Goal: Task Accomplishment & Management: Complete application form

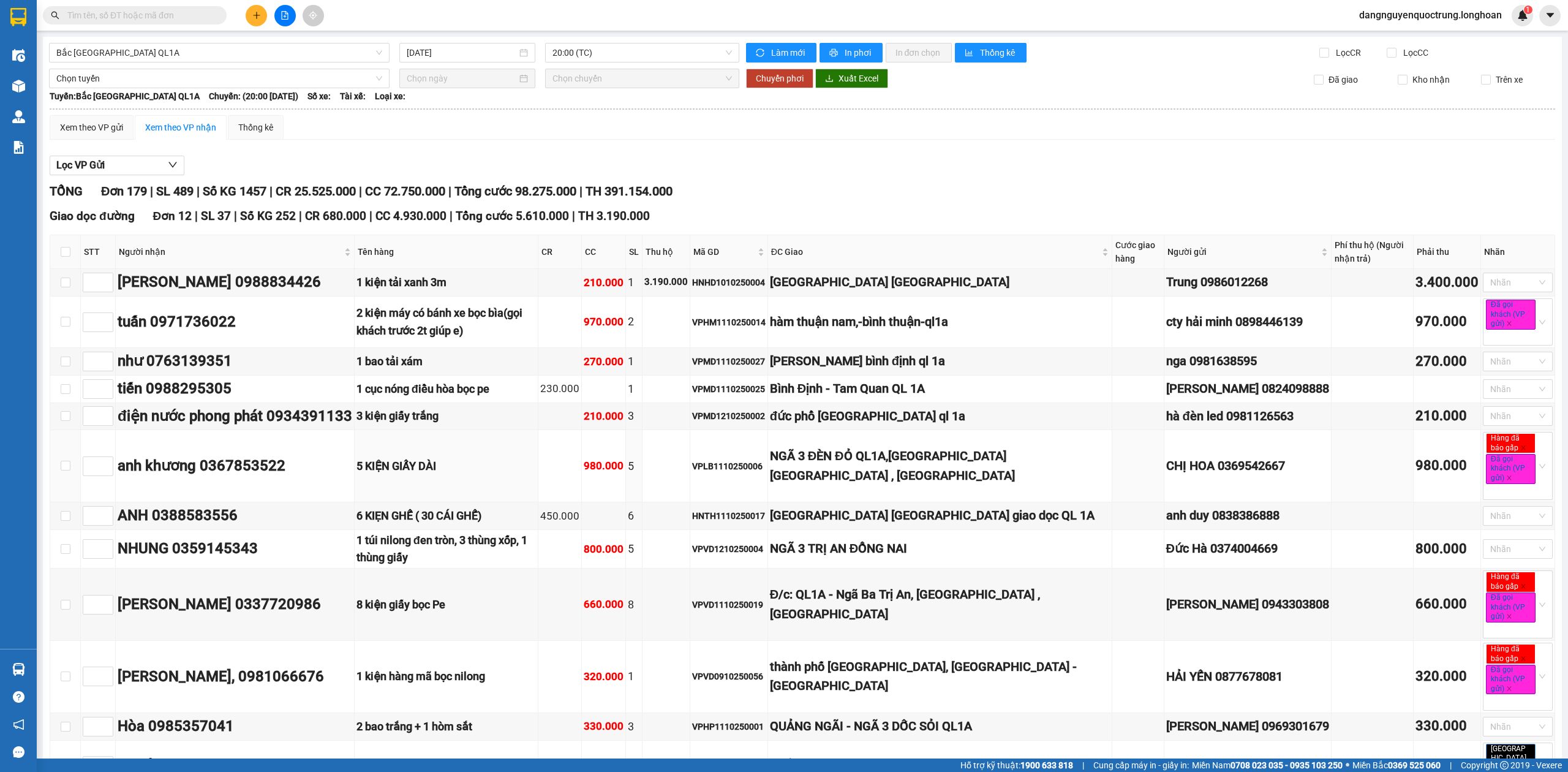
click at [129, 17] on input "text" at bounding box center [139, 15] width 144 height 13
paste input "QUNH0810250002"
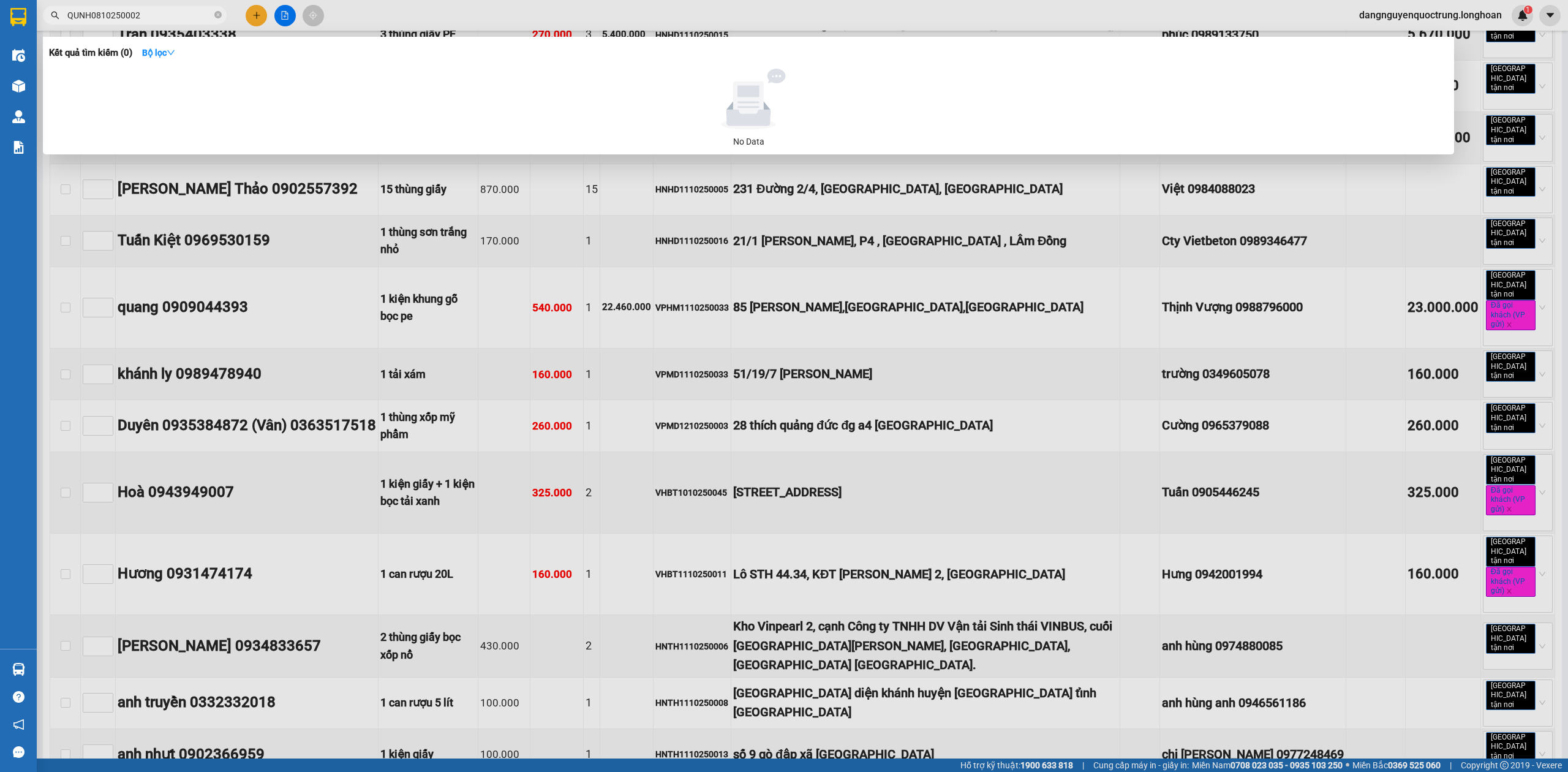
scroll to position [208, 0]
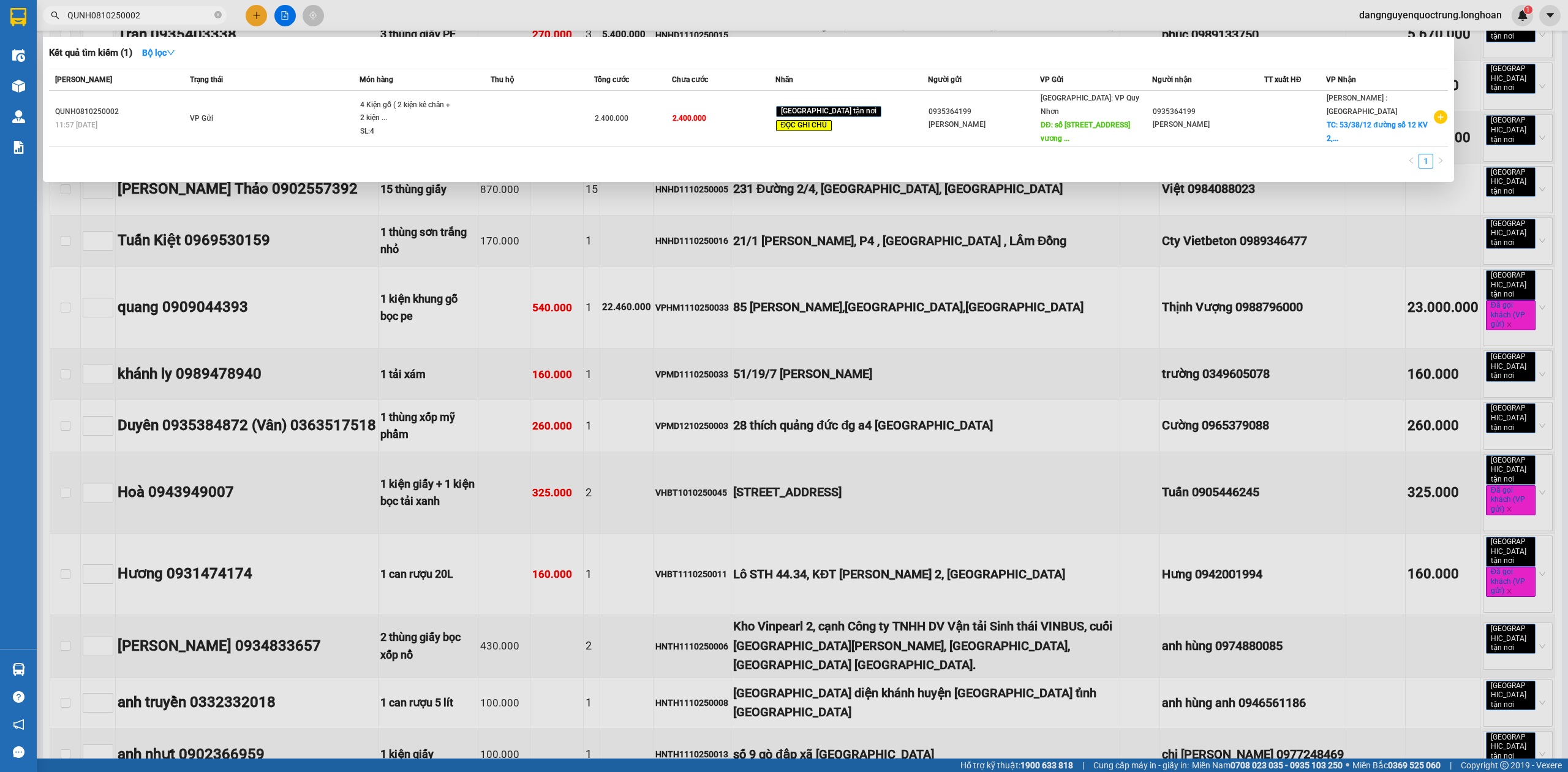
type input "QUNH0810250002"
click at [545, 11] on div at bounding box center [784, 386] width 1568 height 772
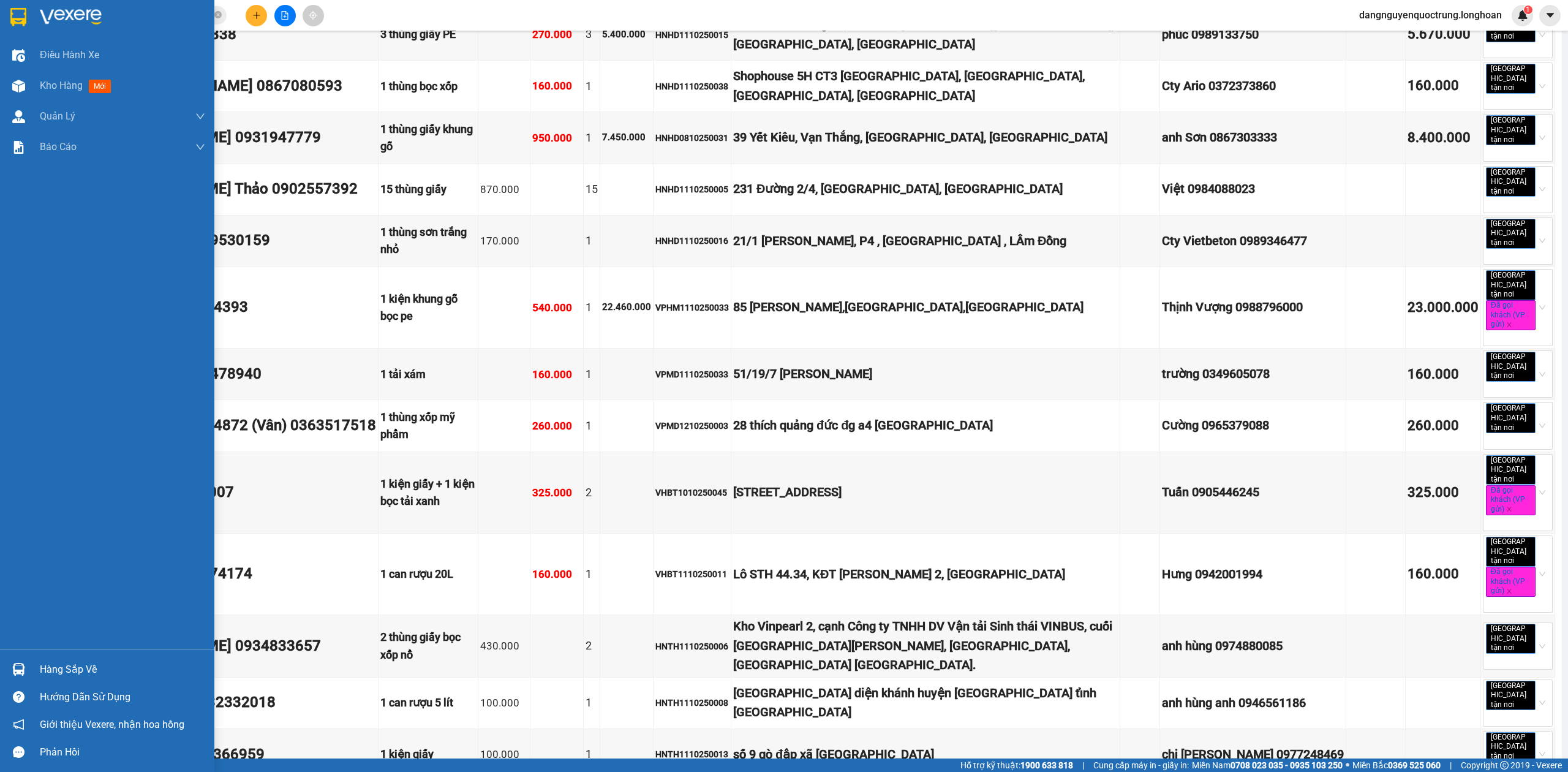
click at [8, 18] on div at bounding box center [19, 17] width 22 height 22
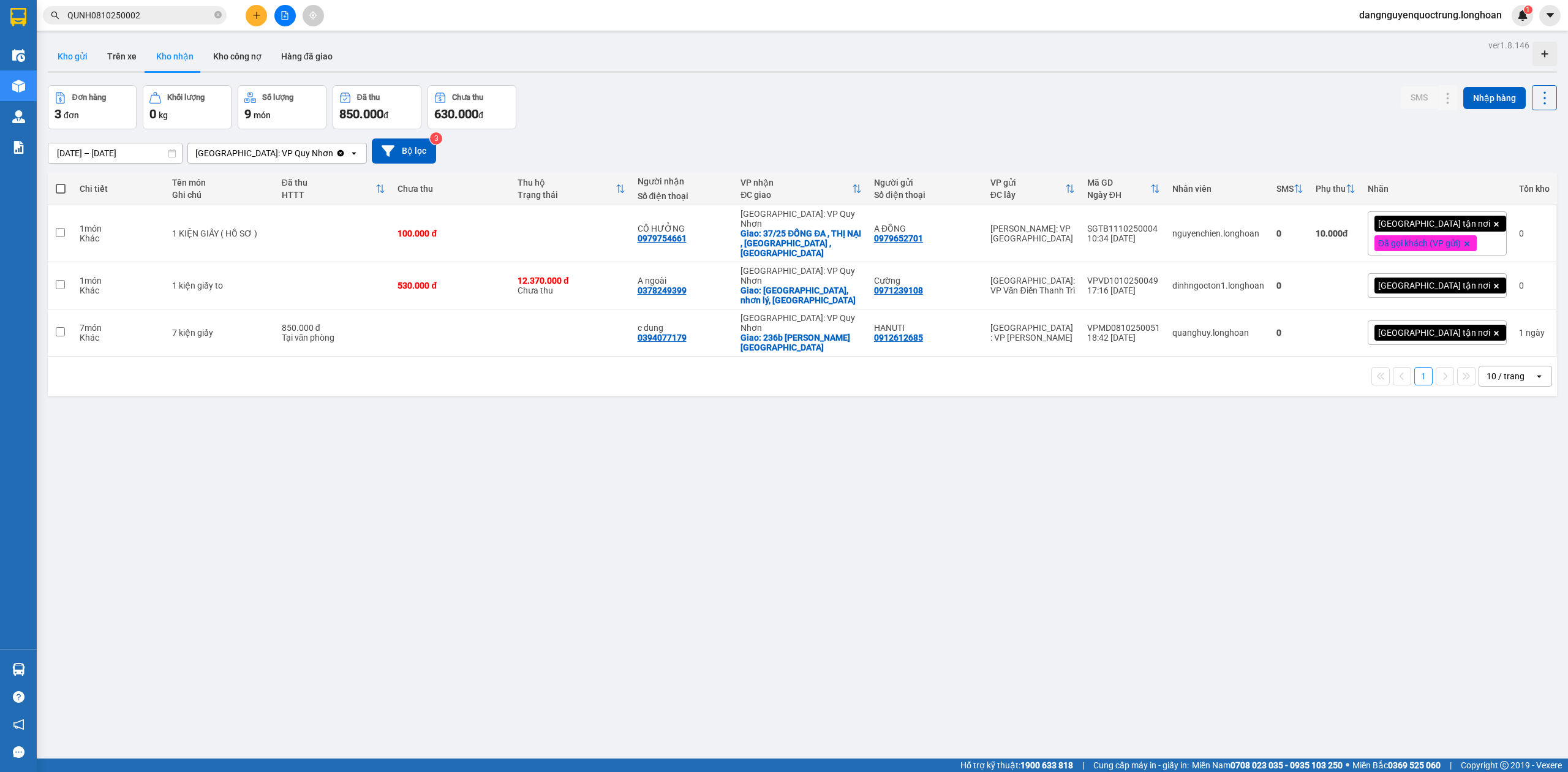
click at [49, 58] on button "Kho gửi" at bounding box center [73, 56] width 49 height 29
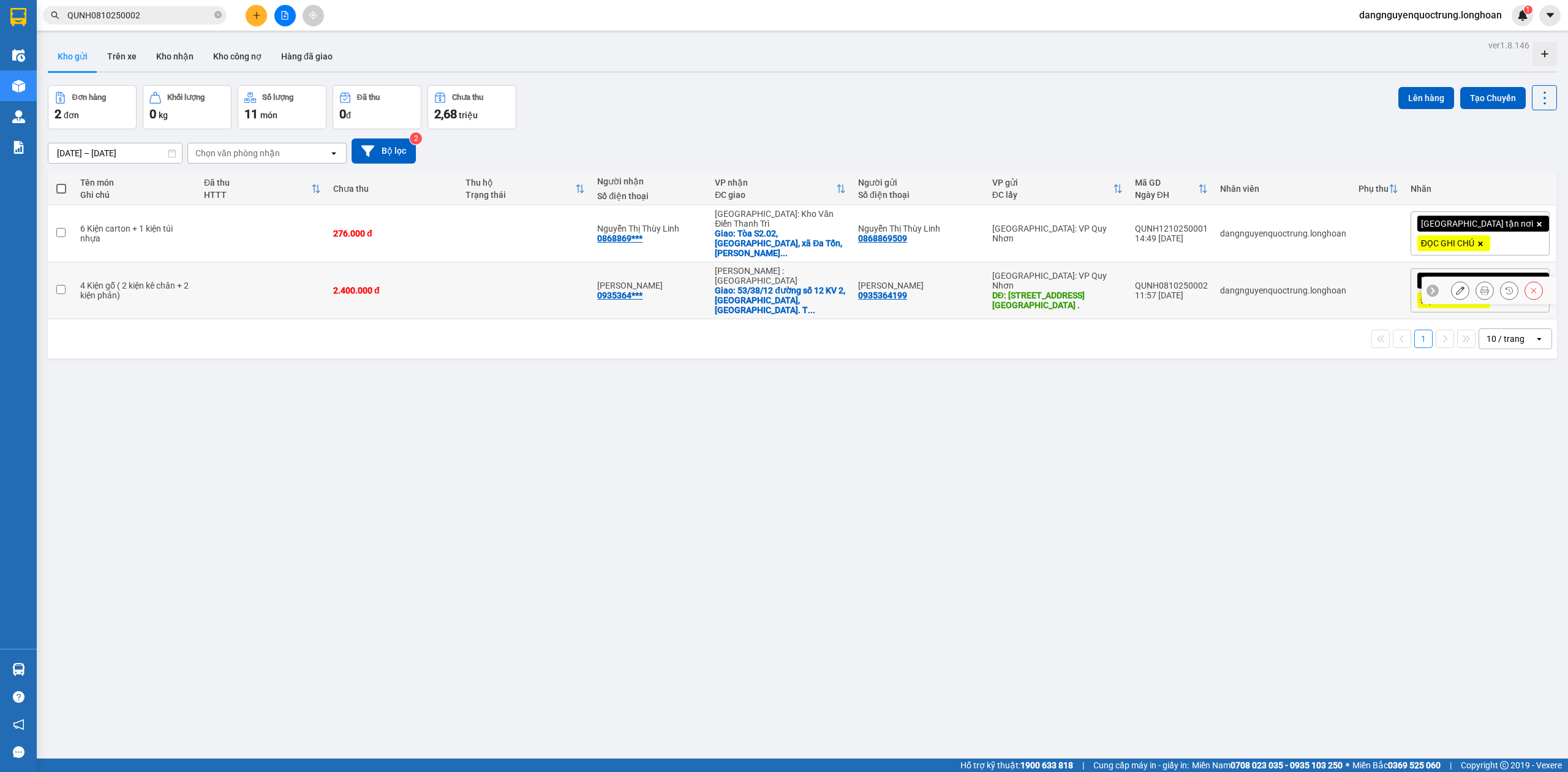
click at [64, 285] on input "checkbox" at bounding box center [61, 290] width 9 height 9
checkbox input "true"
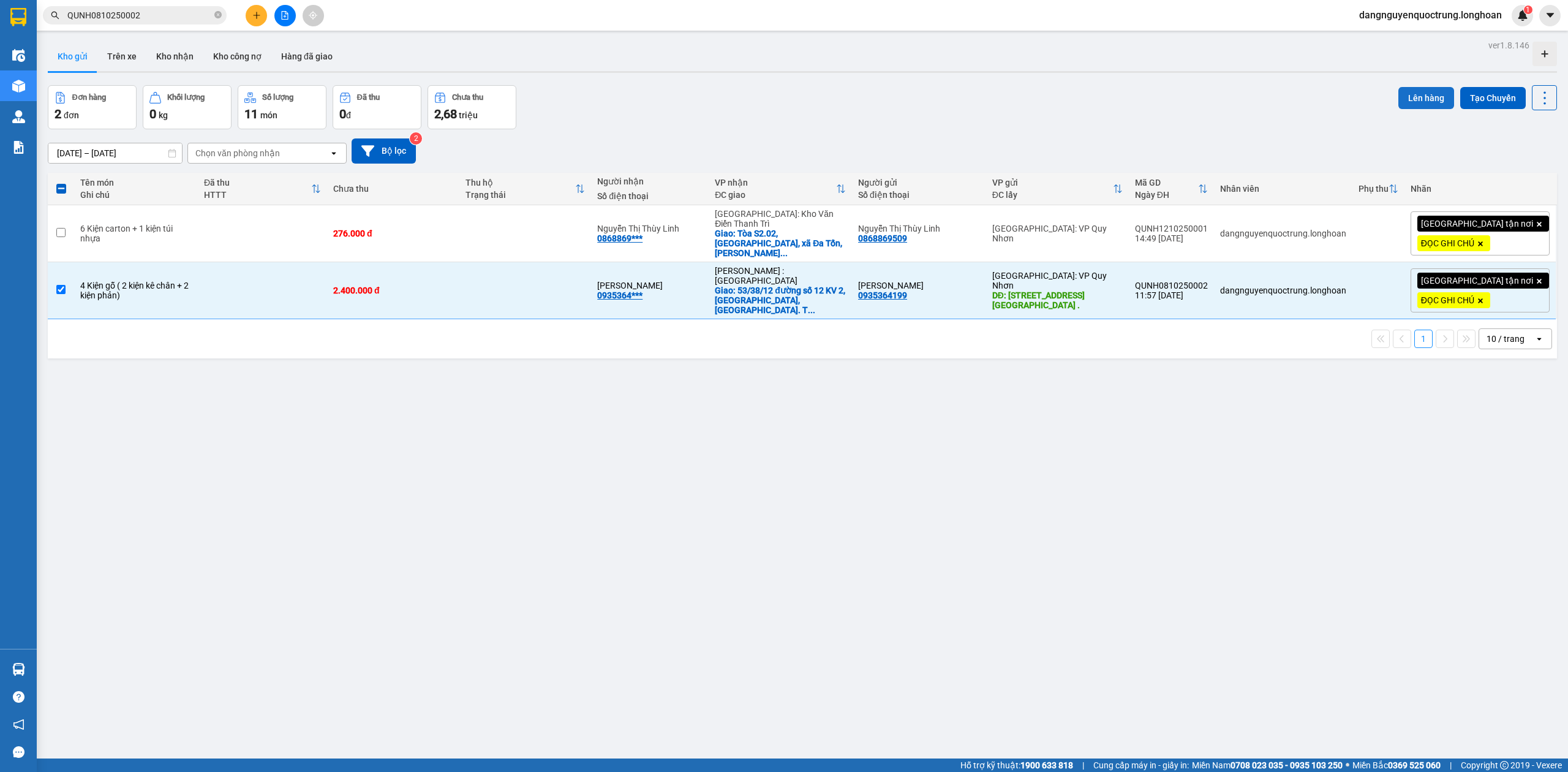
click at [1426, 96] on button "Lên hàng" at bounding box center [1426, 98] width 56 height 22
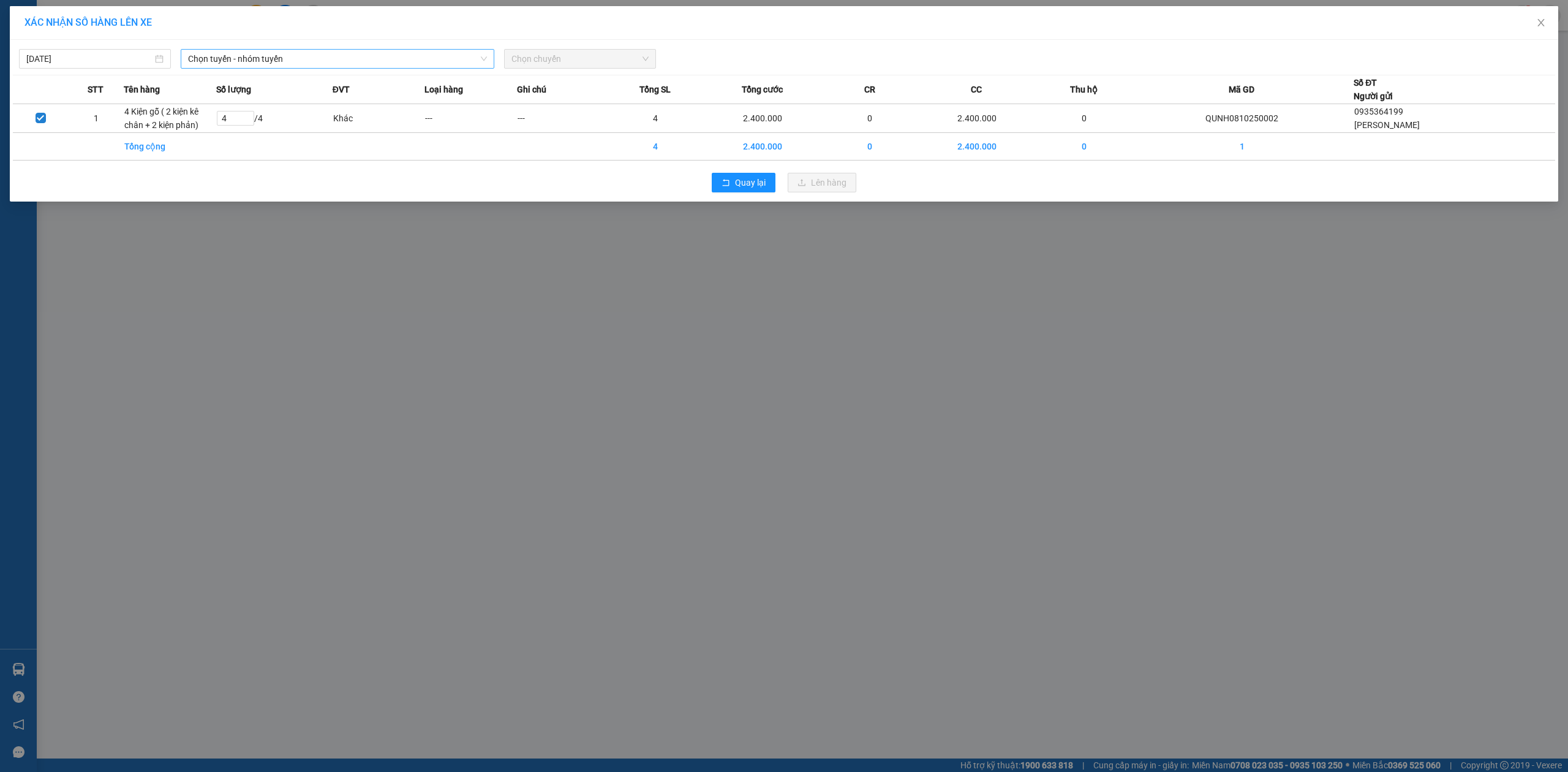
click at [429, 56] on span "Chọn tuyến - nhóm tuyến" at bounding box center [337, 59] width 299 height 19
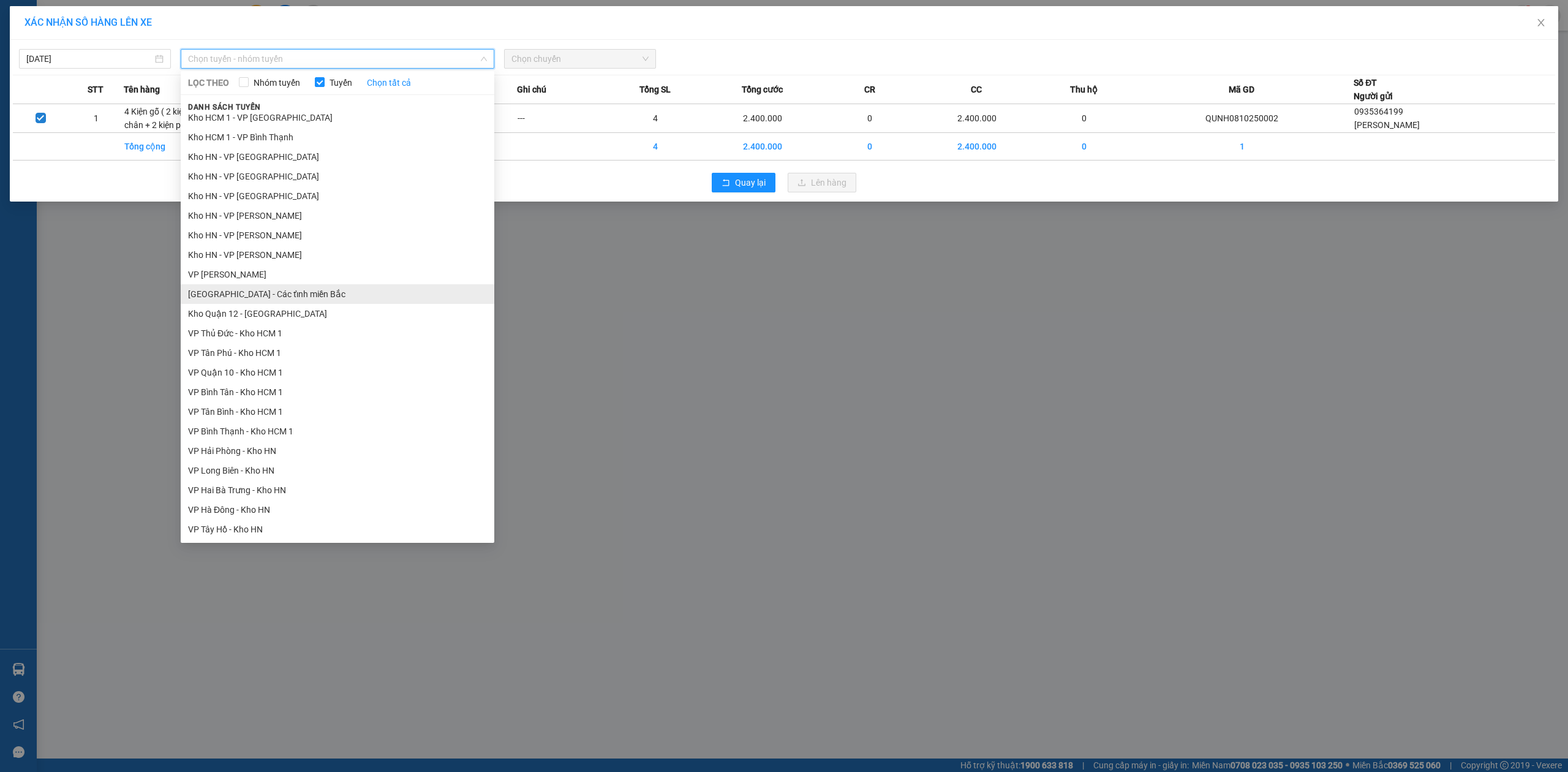
scroll to position [574, 0]
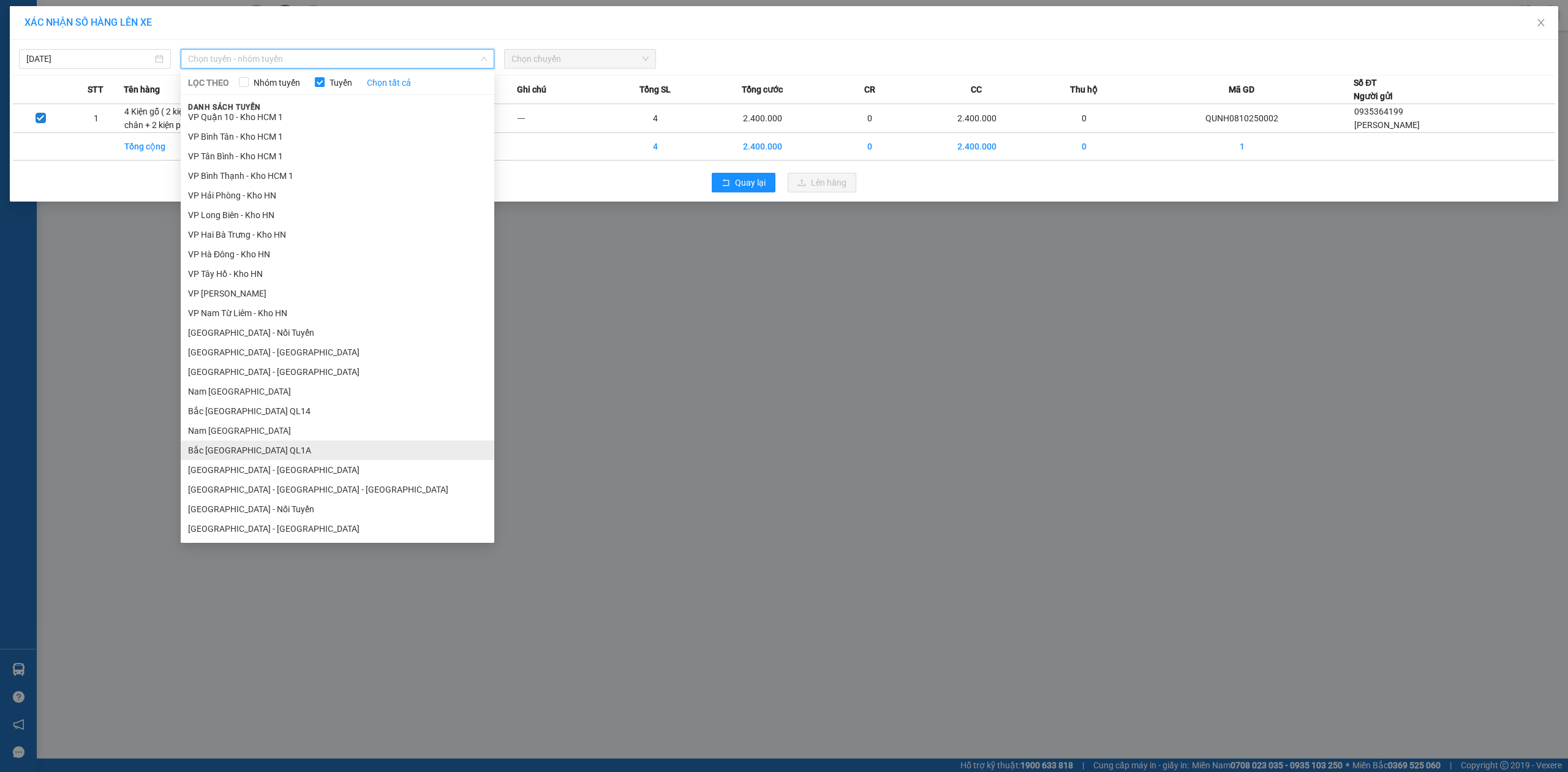
click at [358, 449] on li "Bắc [GEOGRAPHIC_DATA] QL1A" at bounding box center [337, 449] width 313 height 19
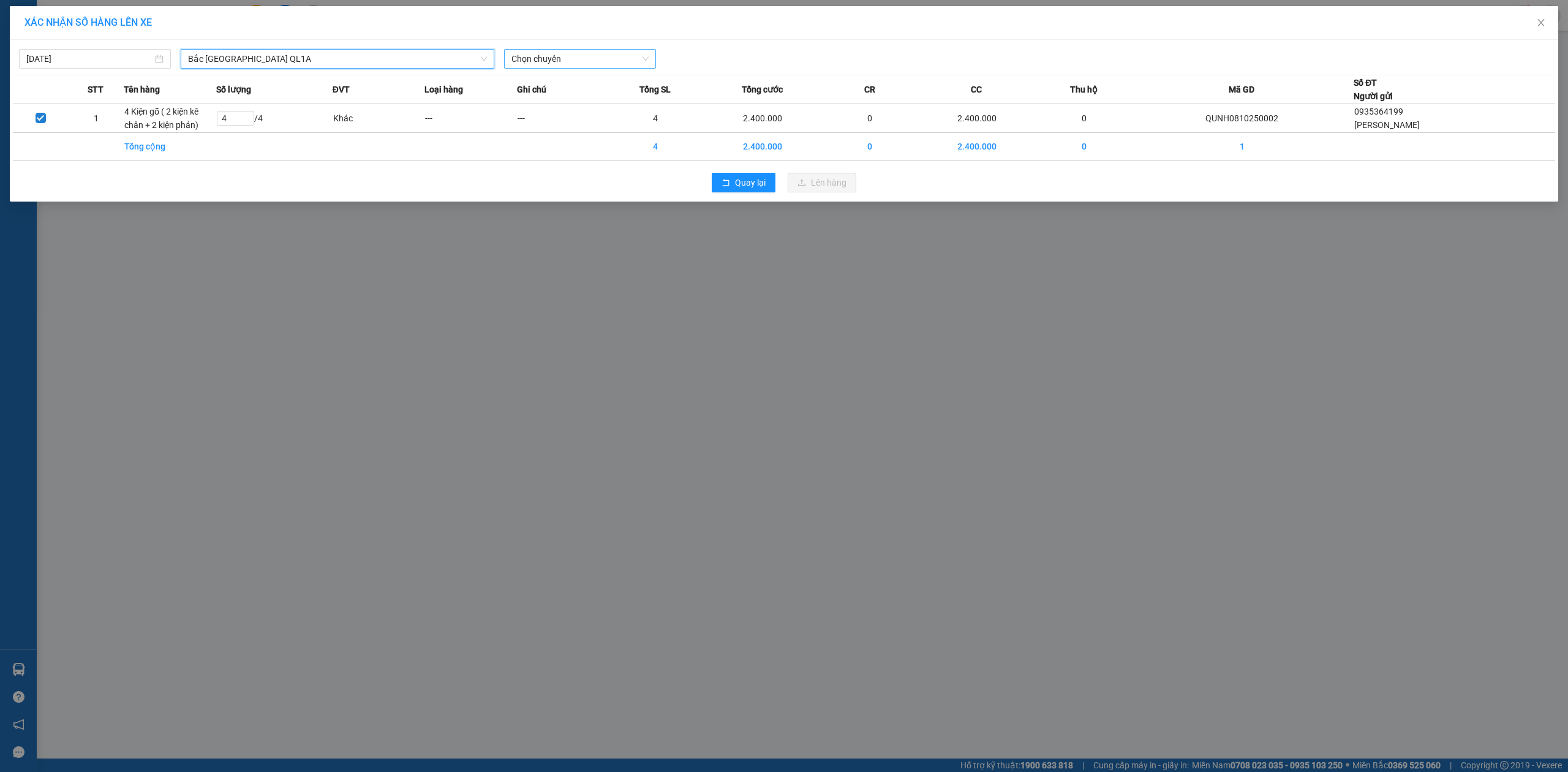
click at [588, 52] on span "Chọn chuyến" at bounding box center [581, 59] width 137 height 19
click at [79, 52] on div "[DATE]" at bounding box center [95, 58] width 152 height 19
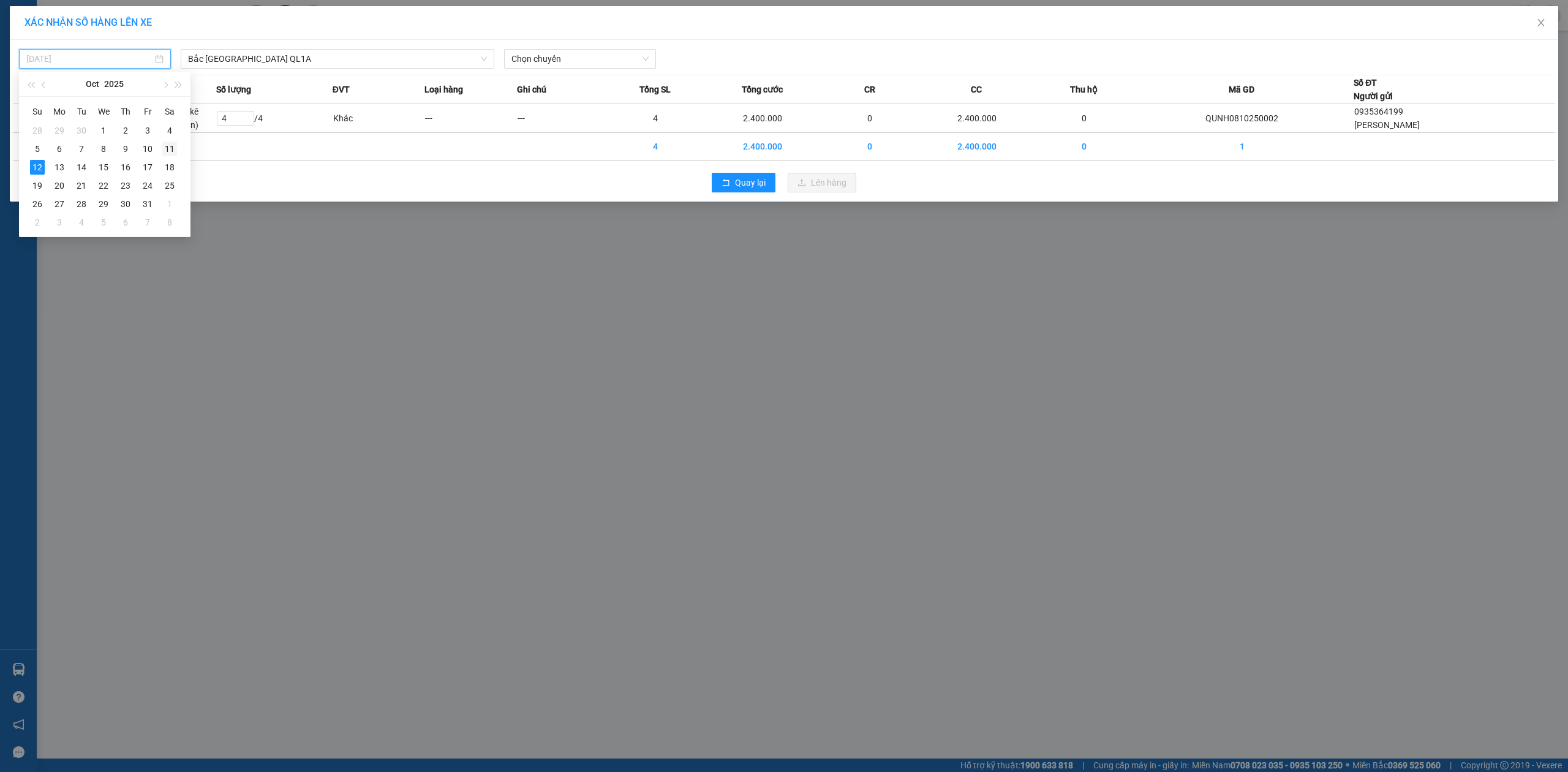
click at [168, 150] on div "11" at bounding box center [169, 148] width 15 height 15
type input "[DATE]"
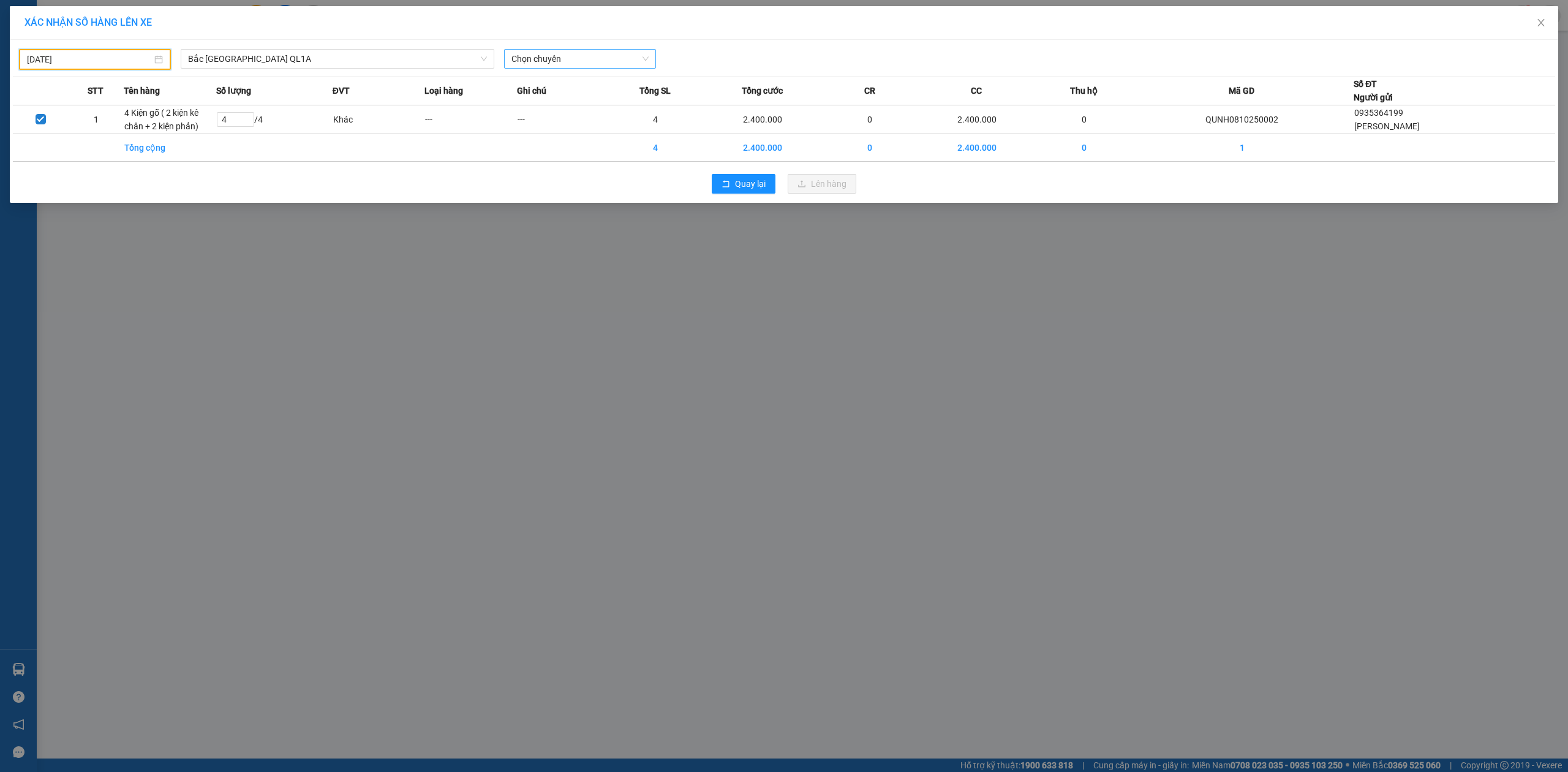
click at [608, 57] on span "Chọn chuyến" at bounding box center [581, 59] width 137 height 19
click at [593, 99] on div "20:00 (TC) - 29E-097.92" at bounding box center [560, 103] width 96 height 13
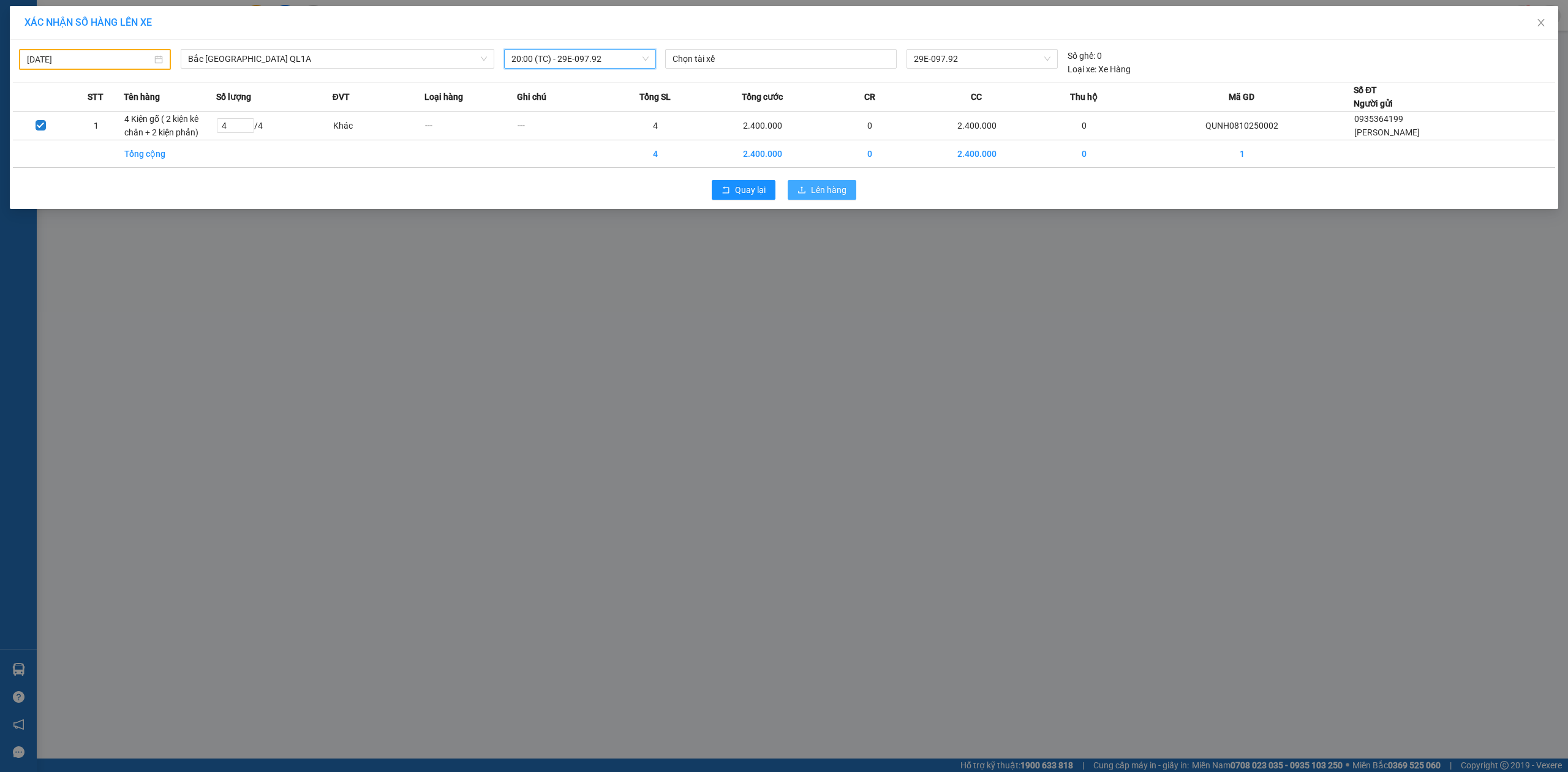
click at [825, 191] on span "Lên hàng" at bounding box center [829, 189] width 36 height 13
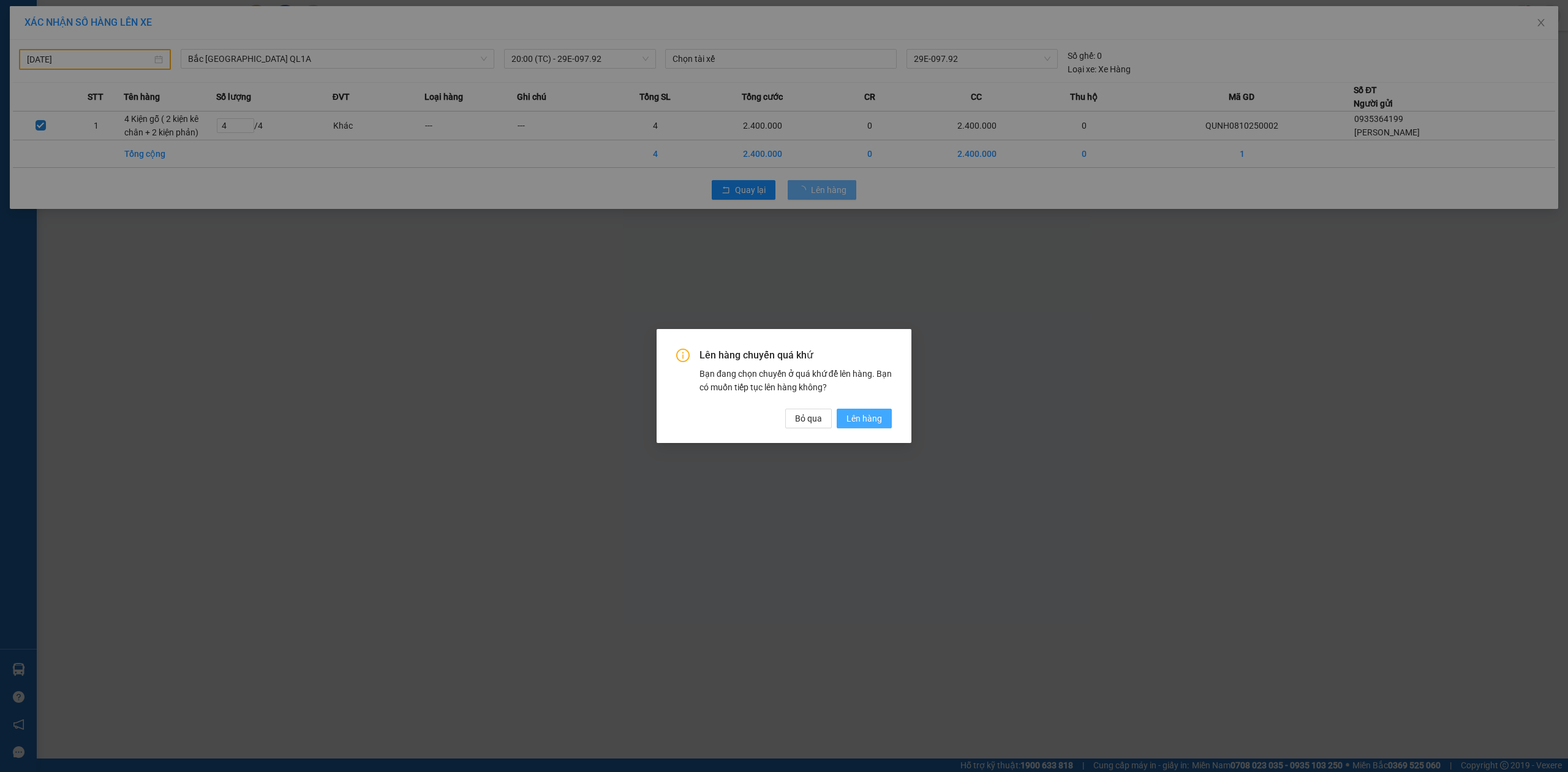
click at [875, 417] on span "Lên hàng" at bounding box center [865, 418] width 36 height 13
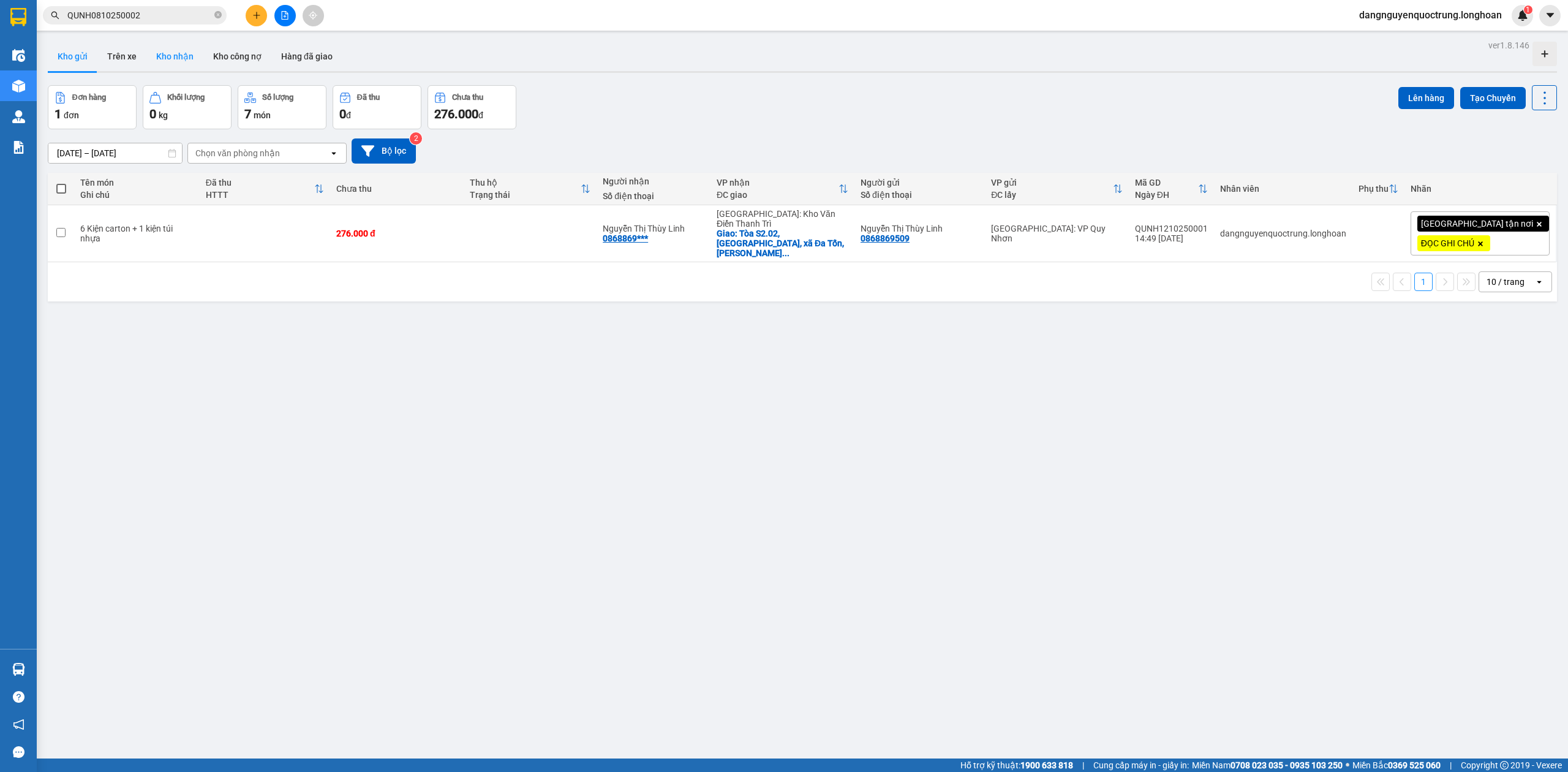
click at [168, 57] on button "Kho nhận" at bounding box center [175, 56] width 57 height 29
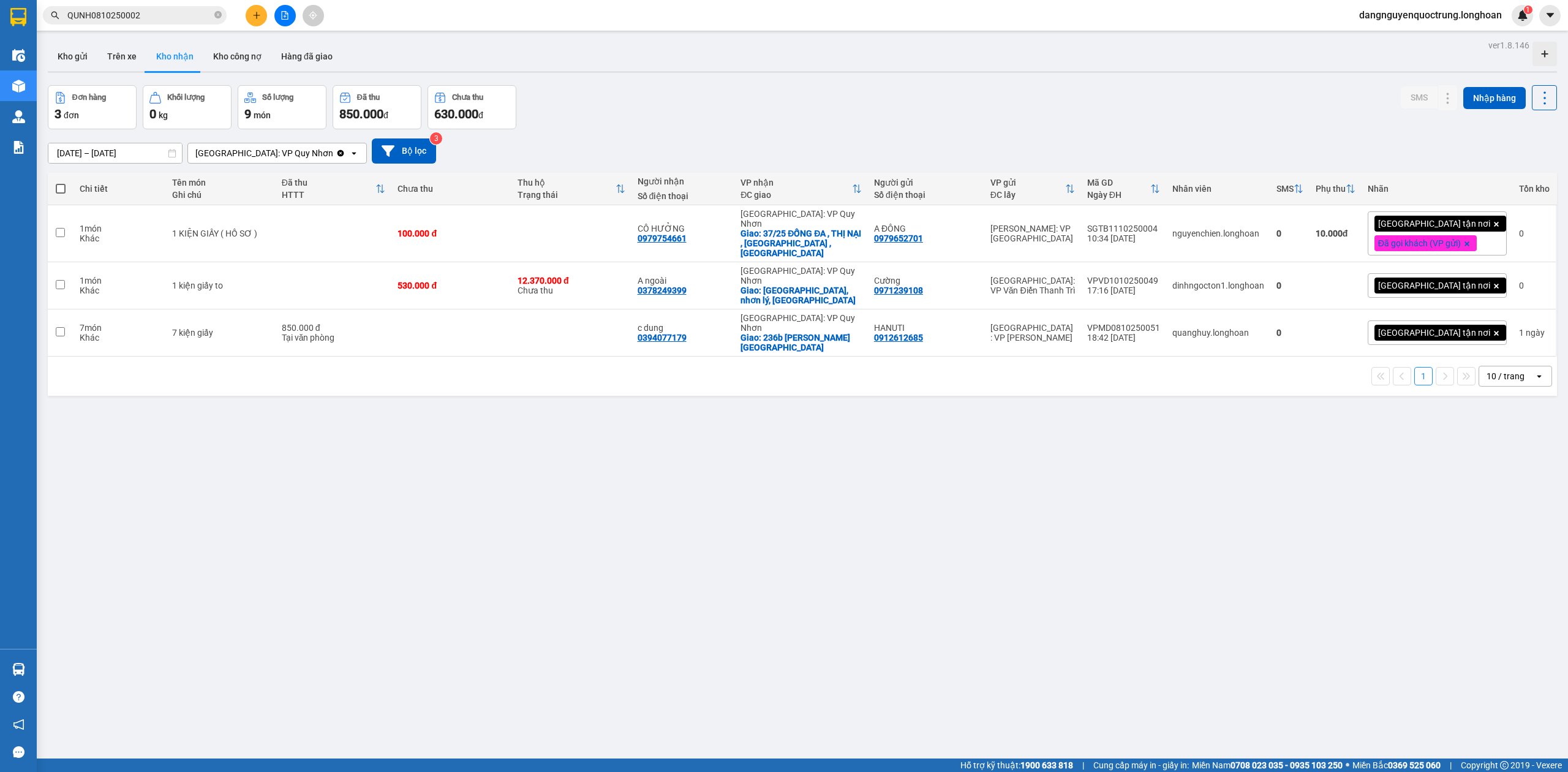
click at [556, 432] on div "ver 1.8.146 Kho gửi Trên xe Kho nhận Kho công nợ Hàng đã giao Đơn hàng 3 đơn Kh…" at bounding box center [803, 423] width 1519 height 772
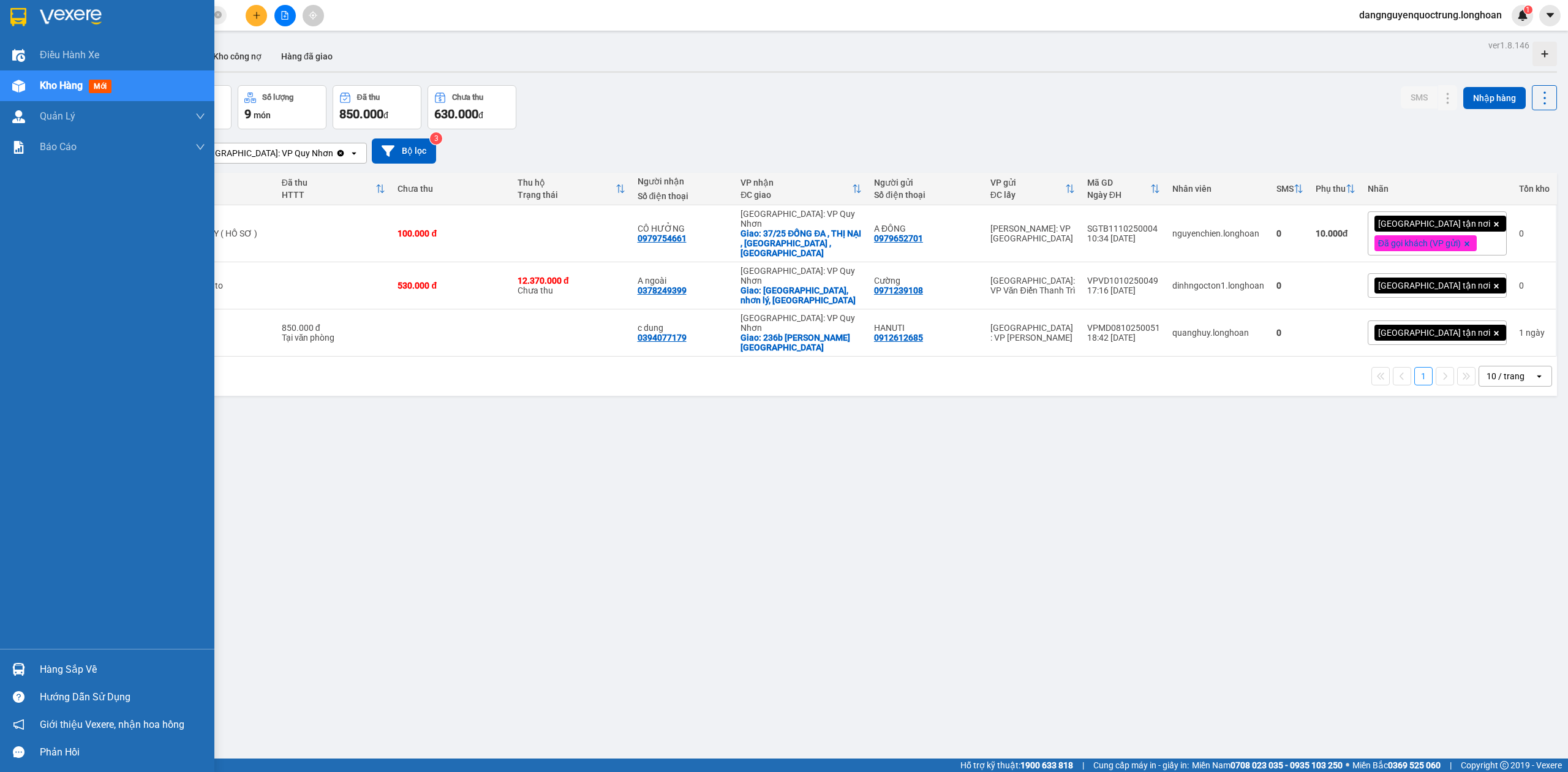
click at [27, 672] on div at bounding box center [19, 669] width 22 height 22
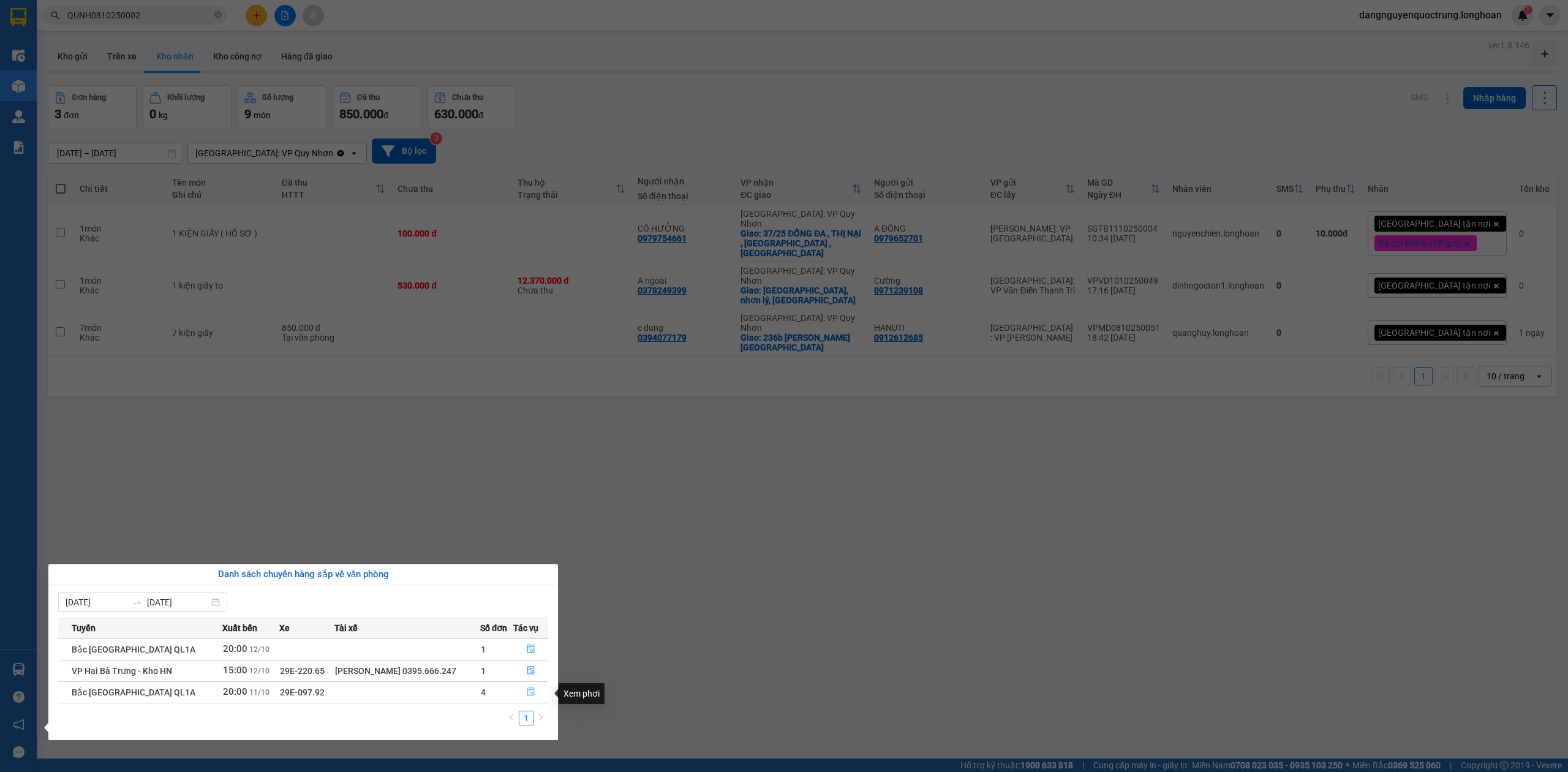
click at [530, 699] on button "button" at bounding box center [531, 692] width 34 height 19
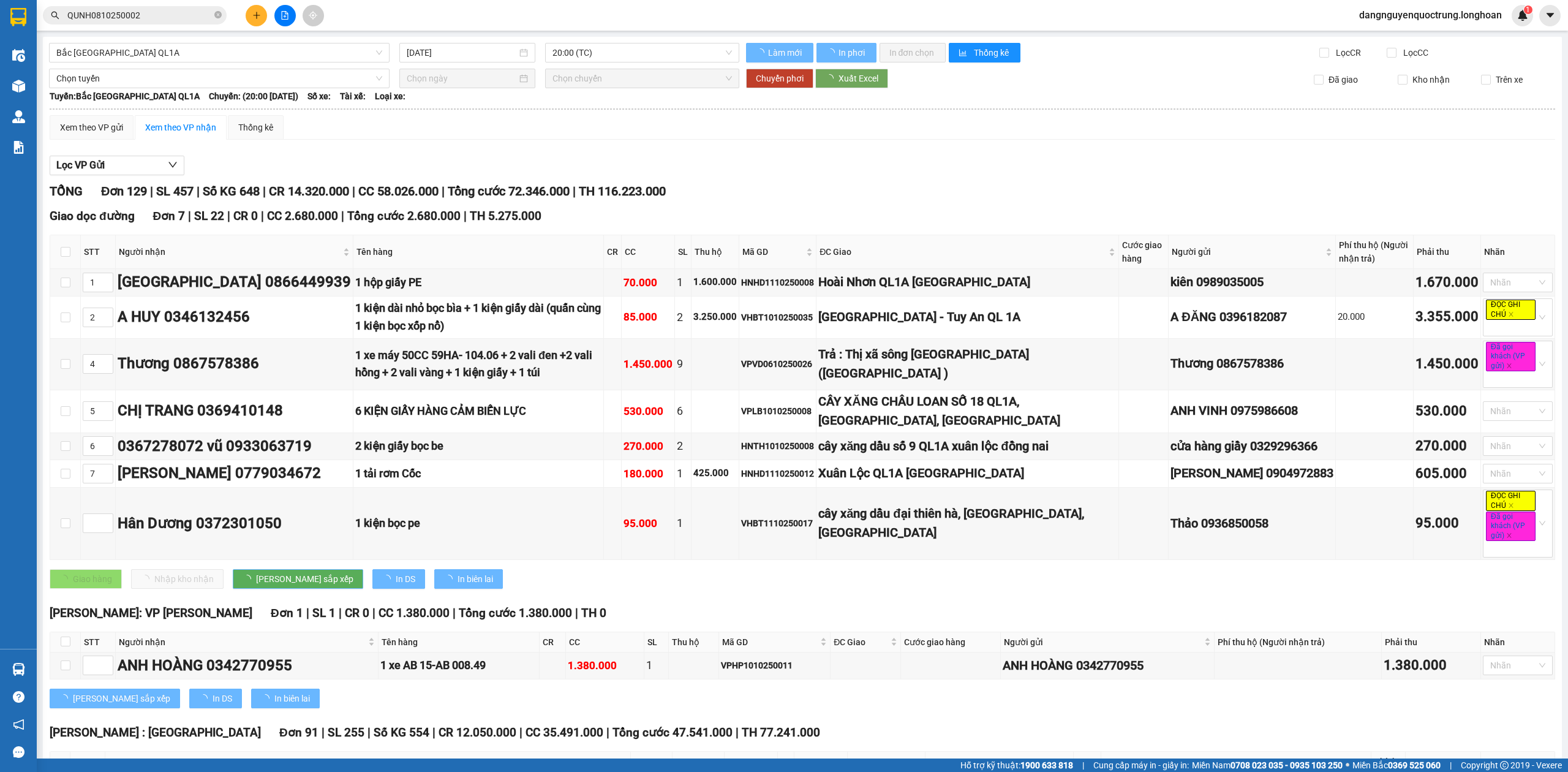
type input "[DATE]"
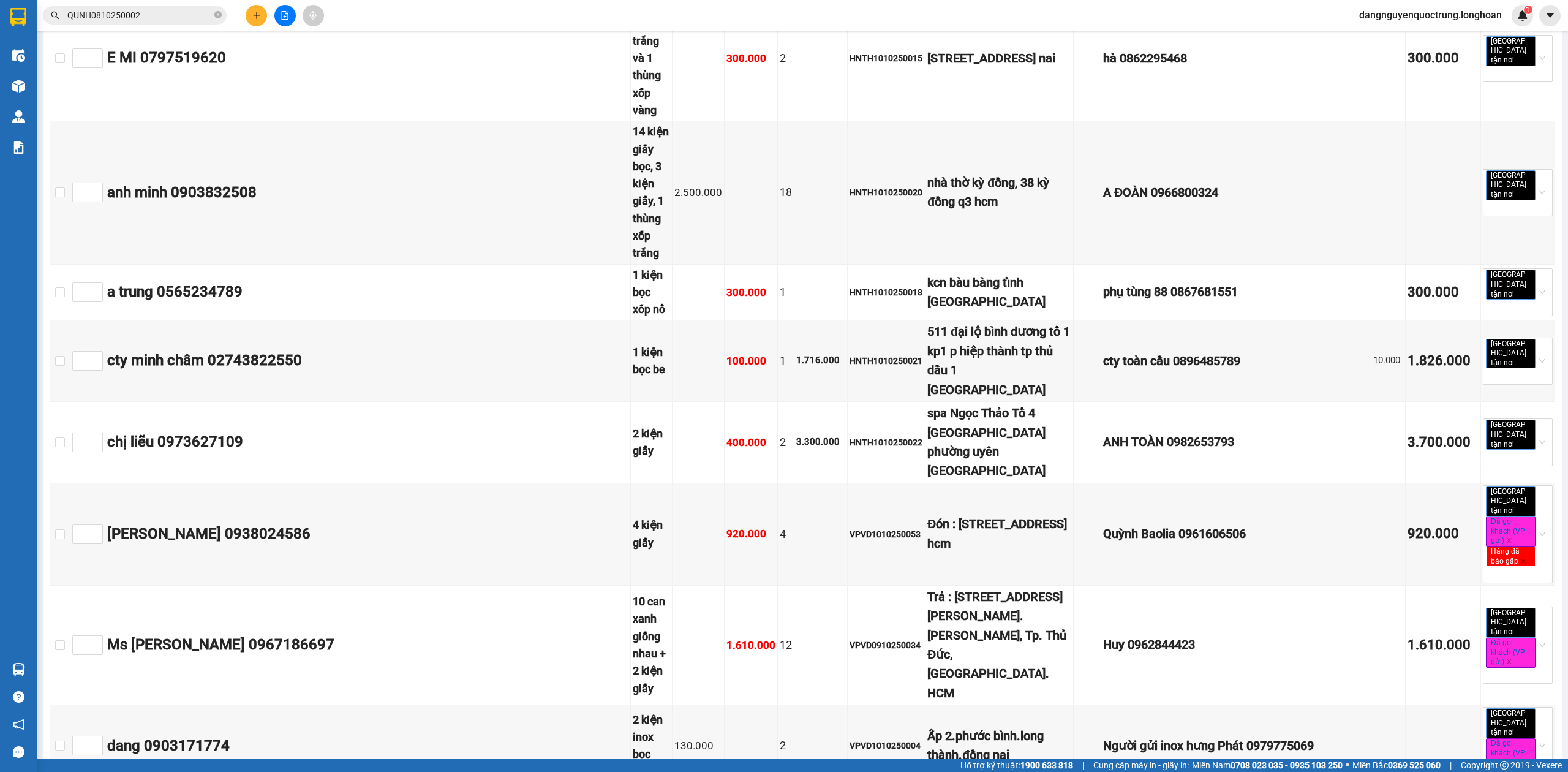
scroll to position [7105, 0]
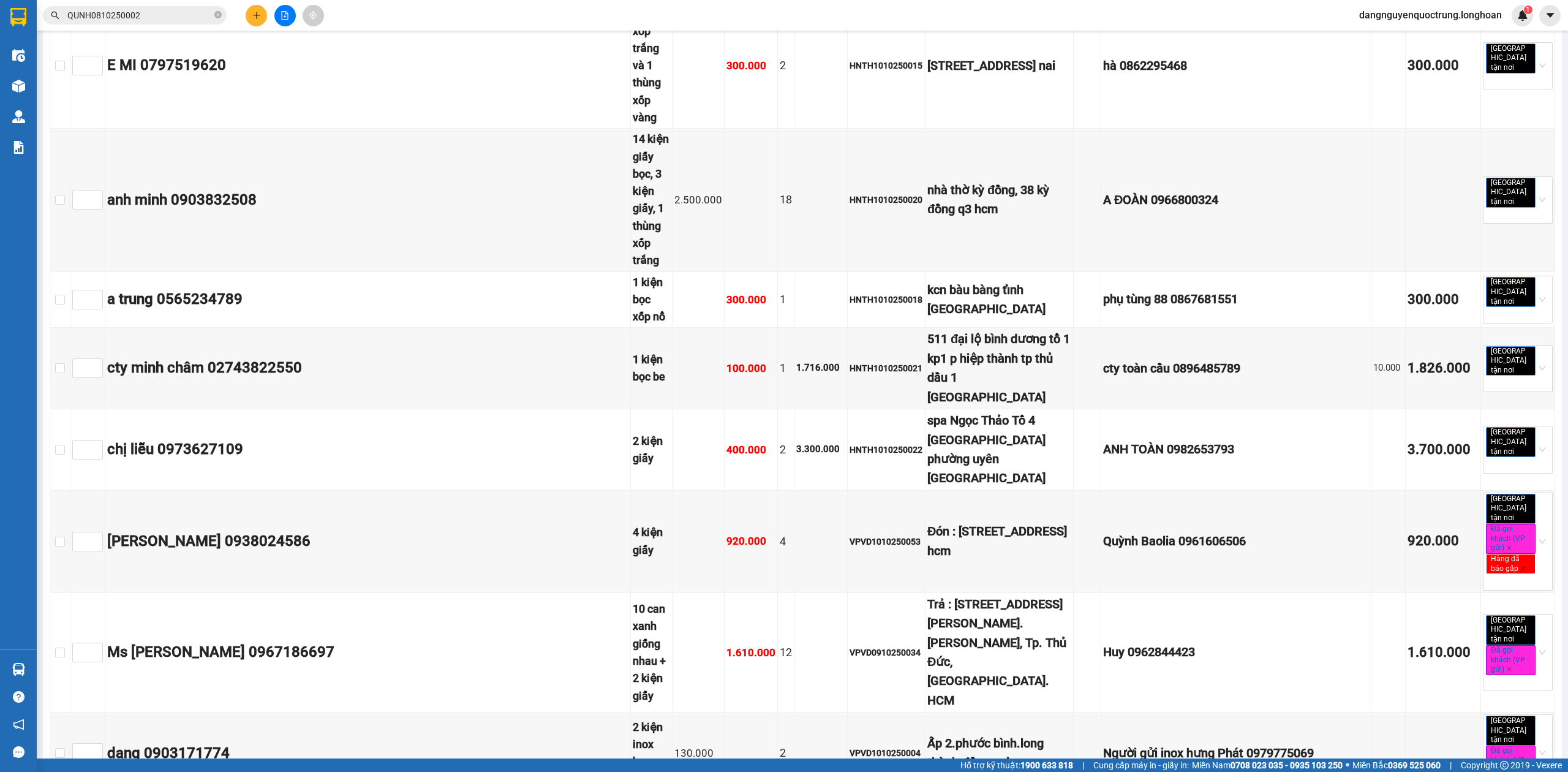
checkbox input "true"
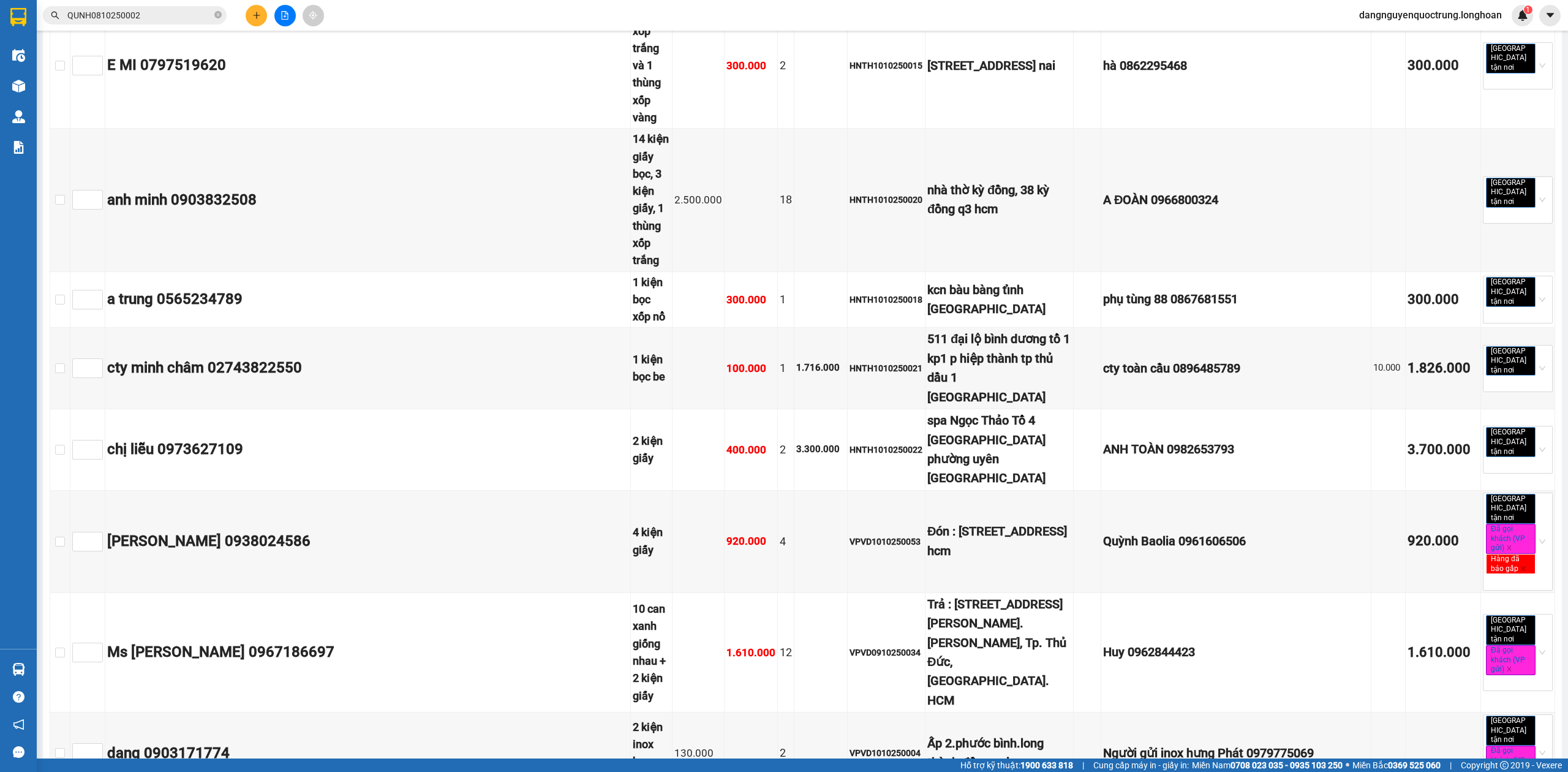
checkbox input "true"
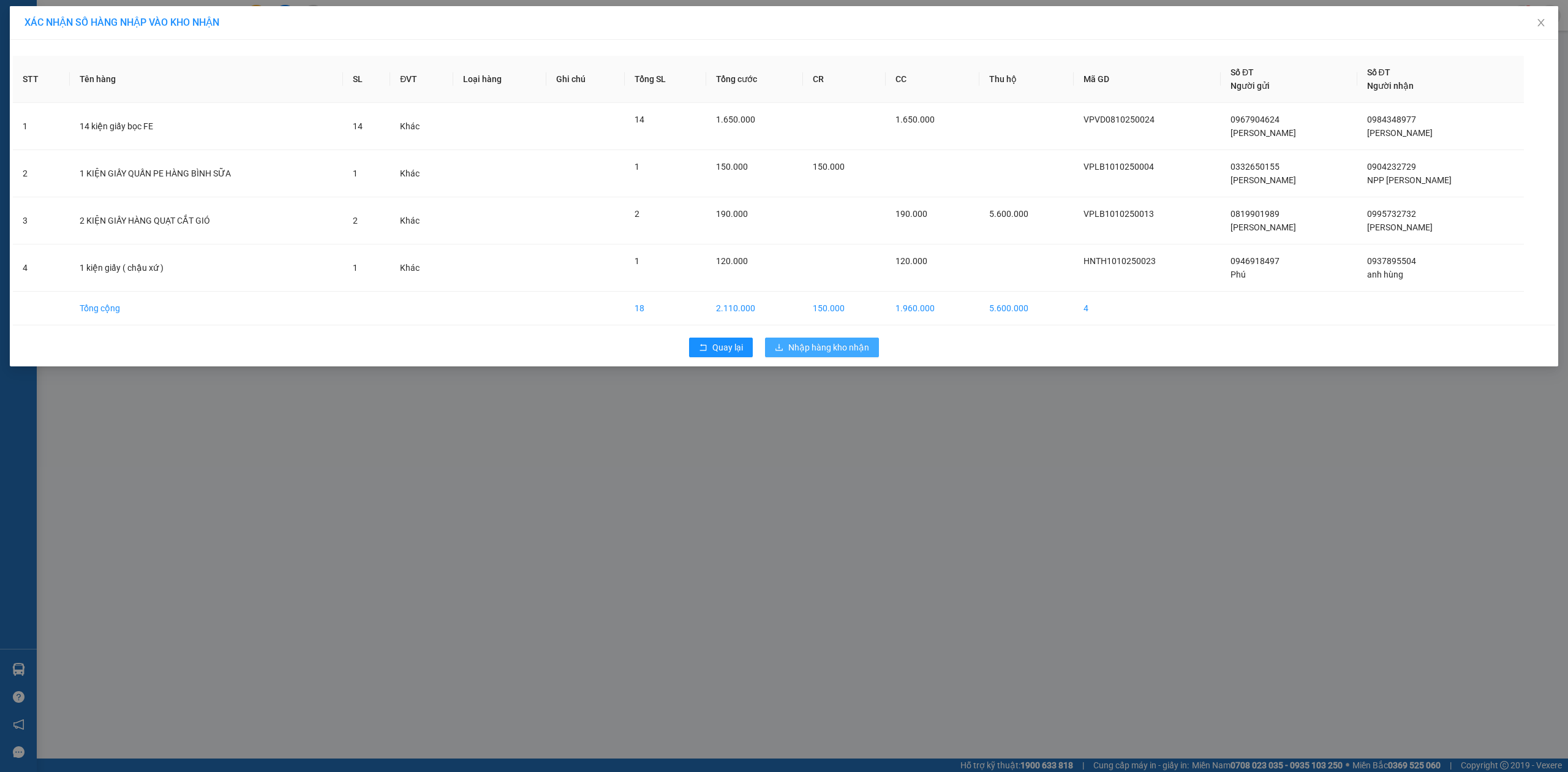
click at [843, 356] on button "Nhập hàng kho nhận" at bounding box center [822, 347] width 114 height 19
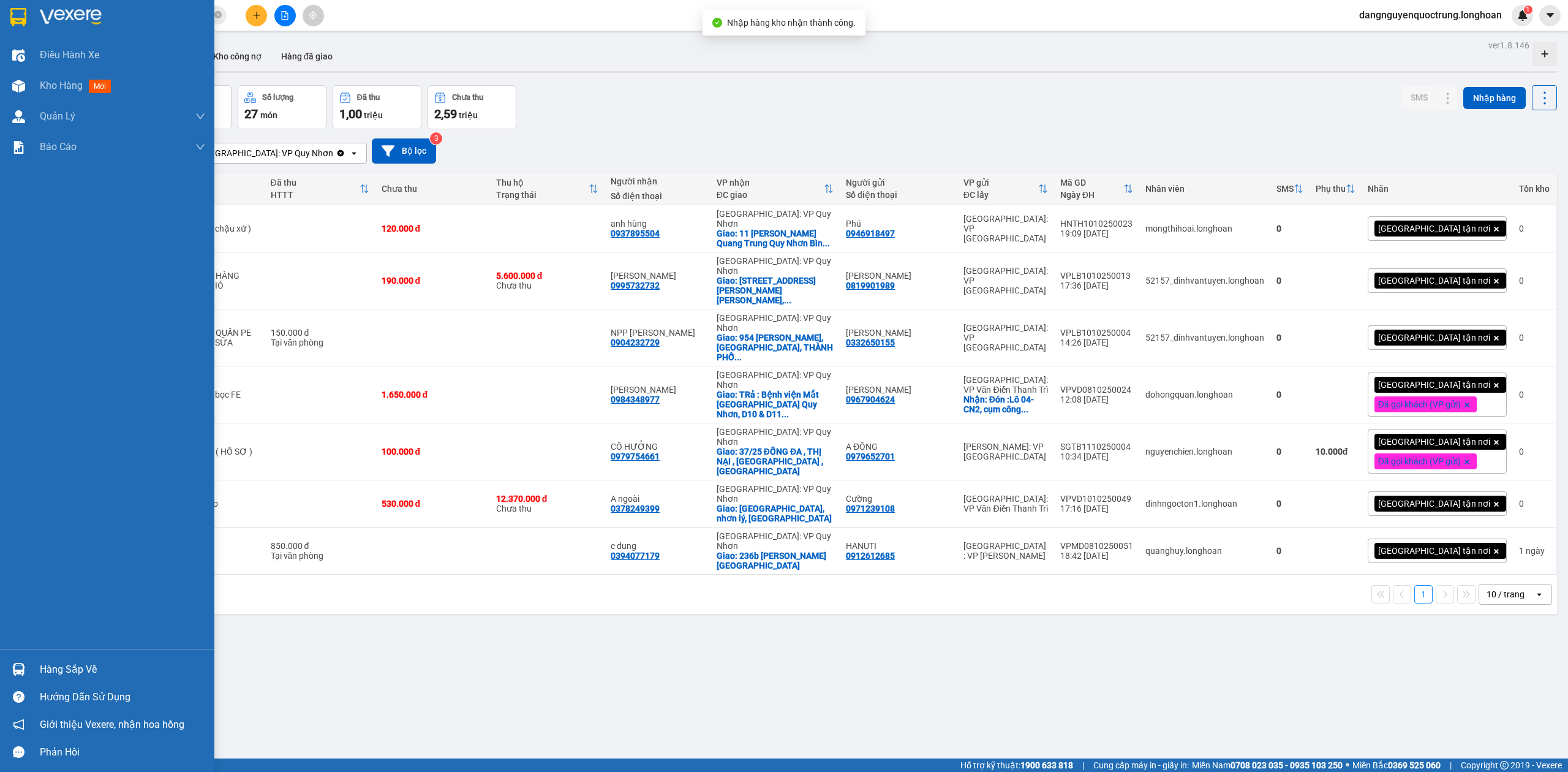
click at [20, 15] on img at bounding box center [18, 17] width 16 height 19
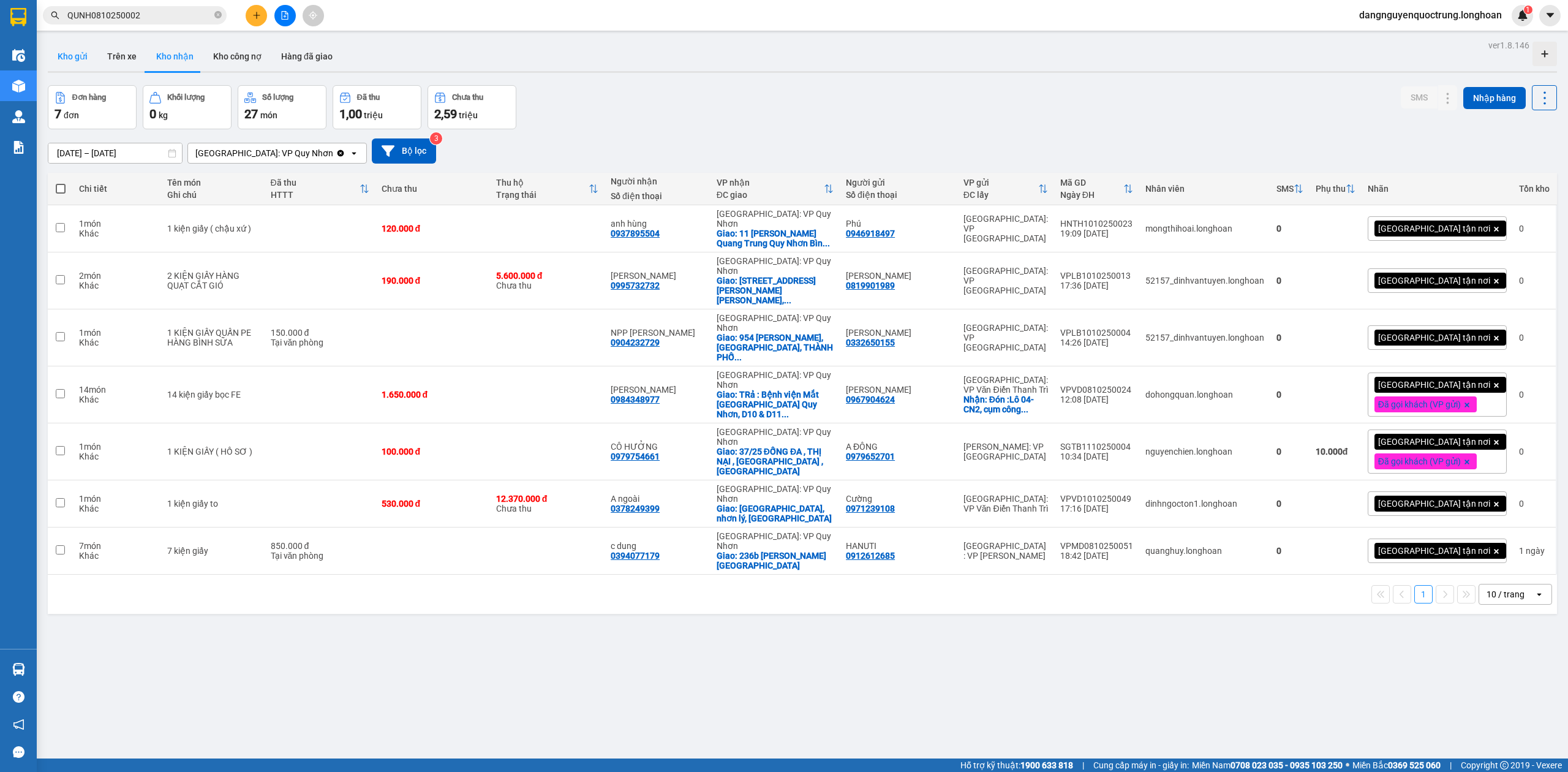
click at [64, 64] on button "Kho gửi" at bounding box center [73, 56] width 49 height 29
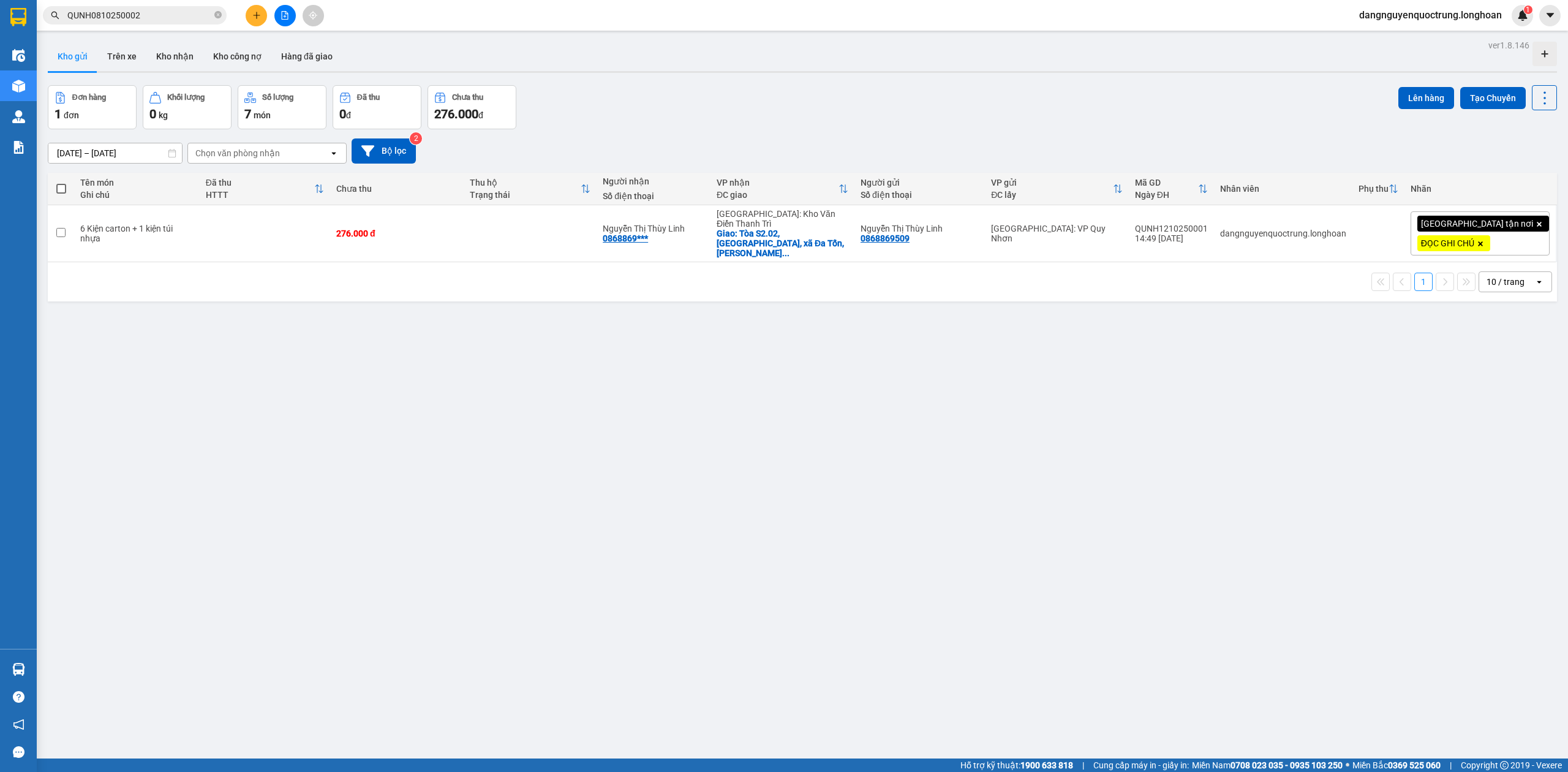
click at [186, 71] on div at bounding box center [802, 72] width 1509 height 2
click at [182, 62] on button "Kho nhận" at bounding box center [175, 56] width 57 height 29
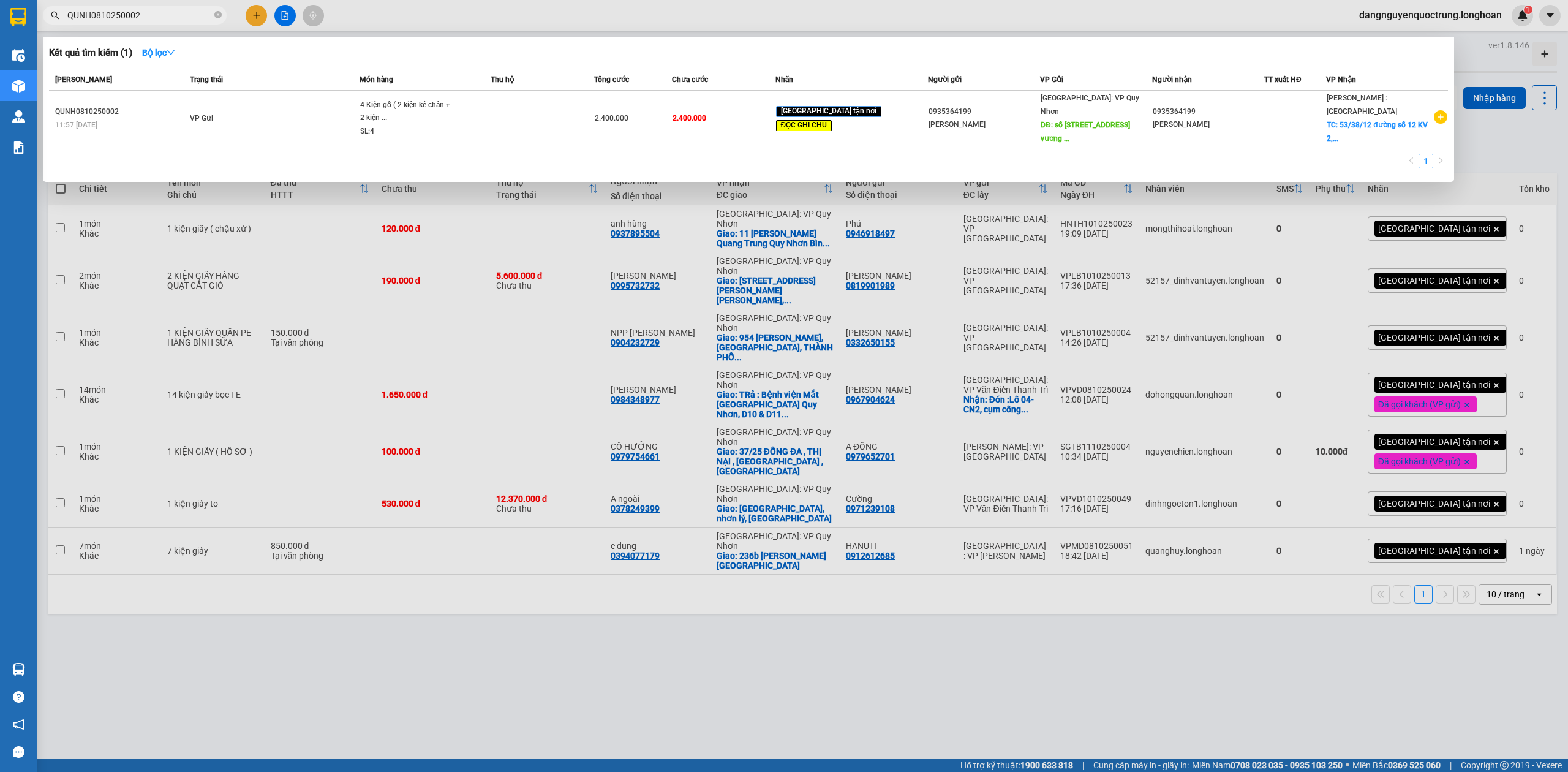
click at [153, 21] on input "QUNH0810250002" at bounding box center [139, 15] width 144 height 13
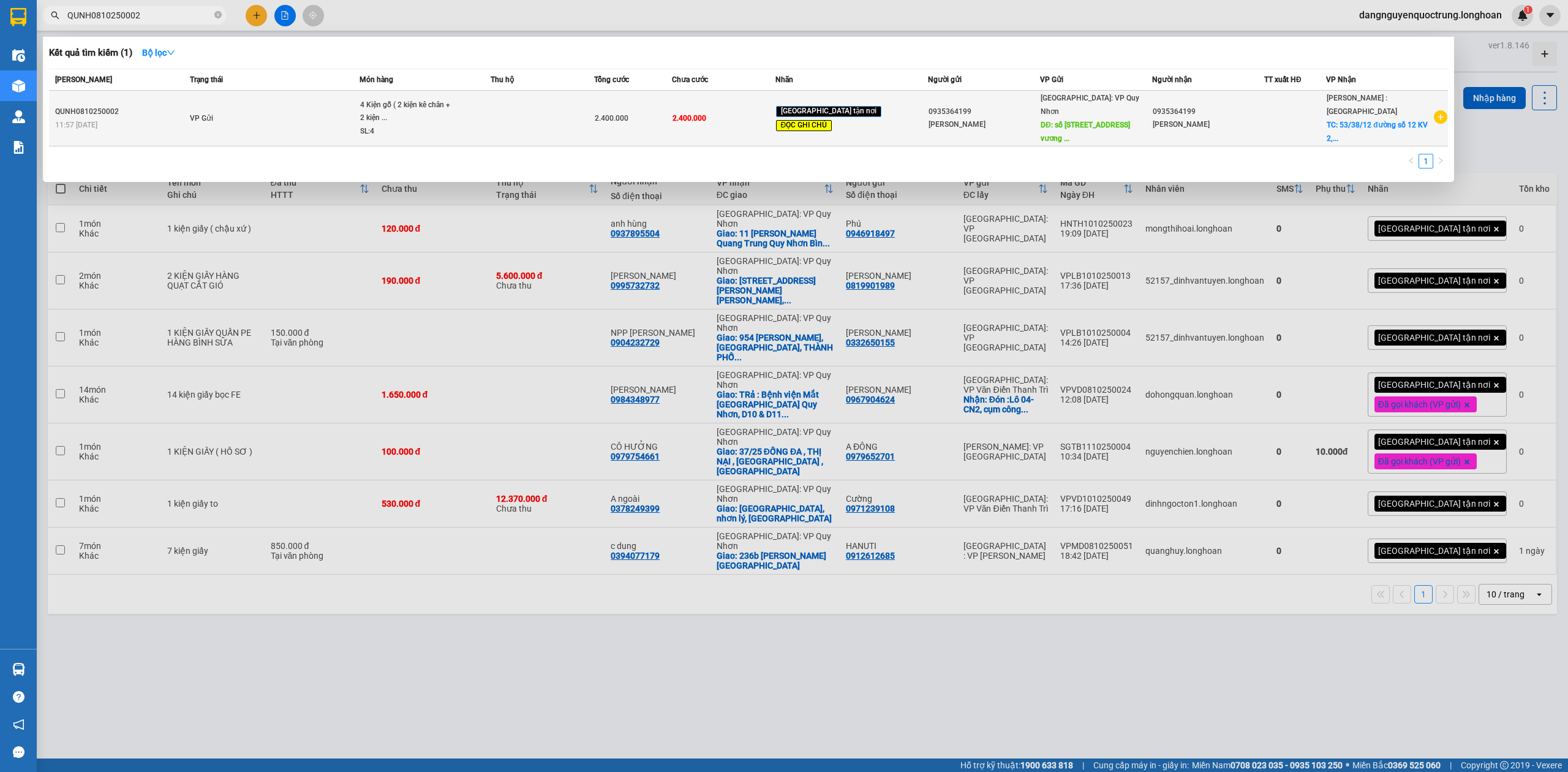
click at [270, 107] on td "VP Gửi" at bounding box center [273, 118] width 173 height 56
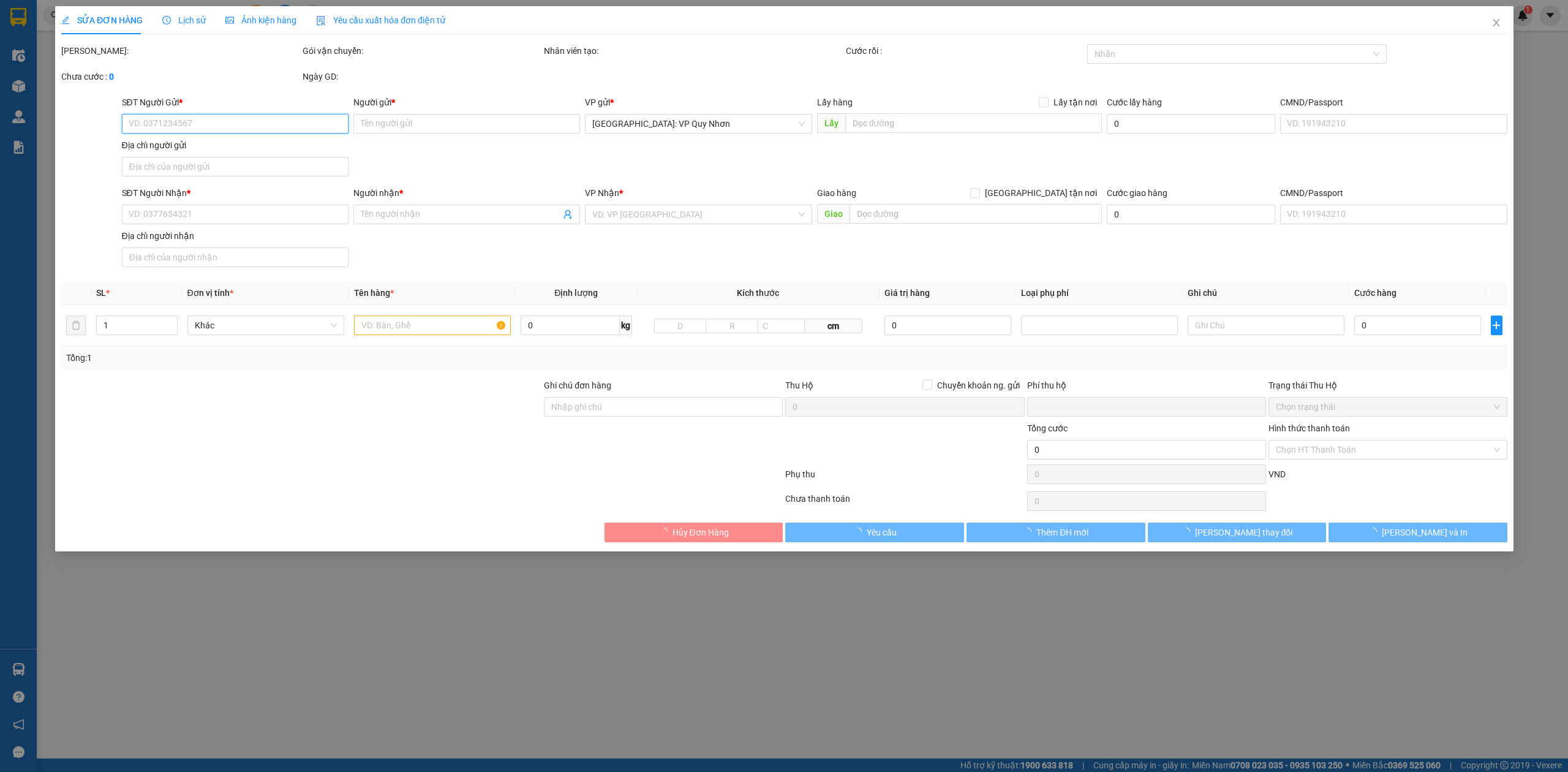
type input "0935364199"
type input "[PERSON_NAME]"
type input "số 1446 đường Hùng vương , [GEOGRAPHIC_DATA] , tỉnh [GEOGRAPHIC_DATA] ."
type input "0935364199"
type input "[PERSON_NAME]"
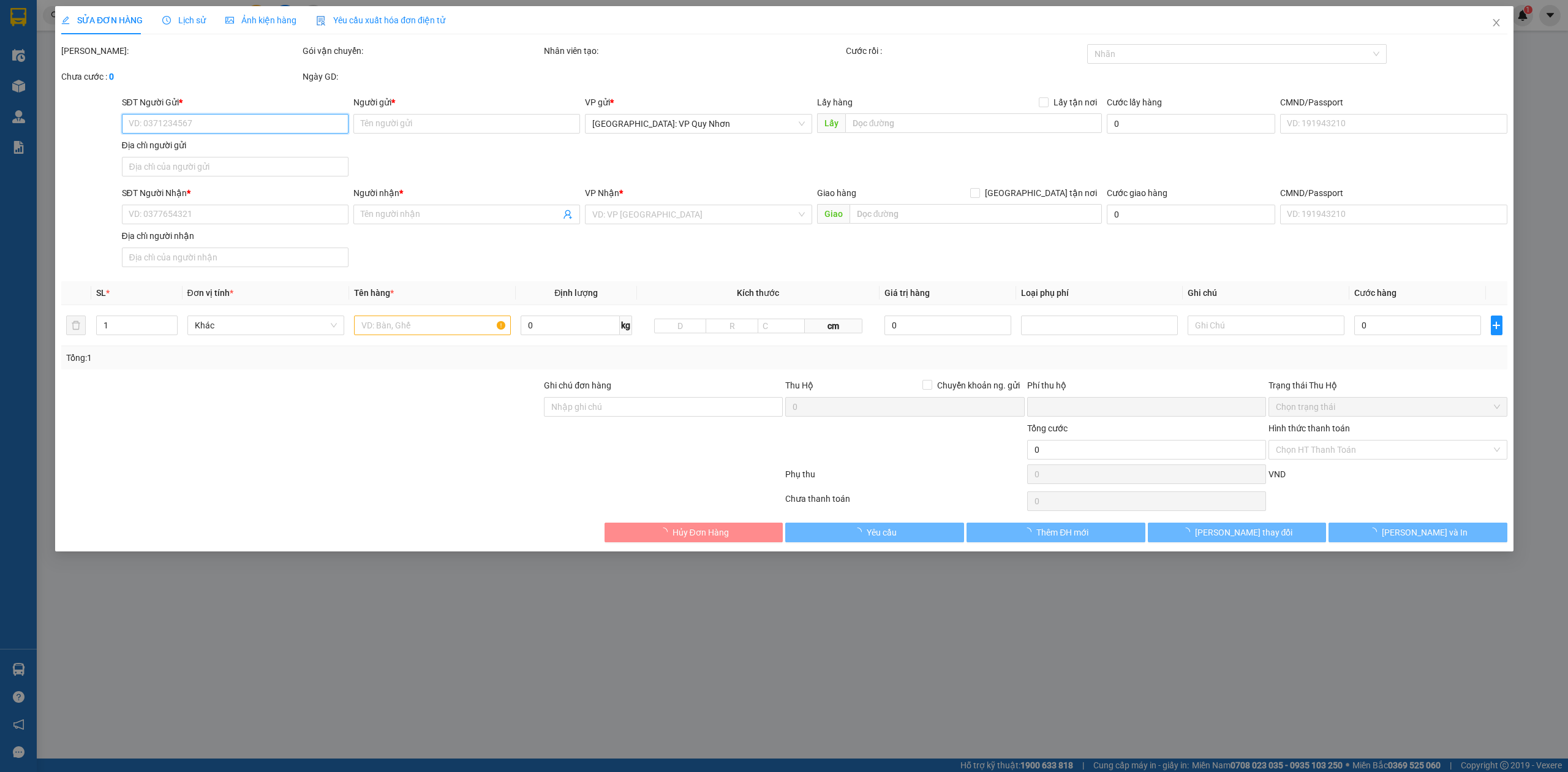
checkbox input "true"
type input "53/38/12 đường số 12 KV 2, [GEOGRAPHIC_DATA], [GEOGRAPHIC_DATA]. Thủ Đức, [GE…"
type input "NHẬP NG ĐAI, NG KIỆN, ĐỔ VỠ KO ĐỀN"
type input "0"
type input "2.400.000"
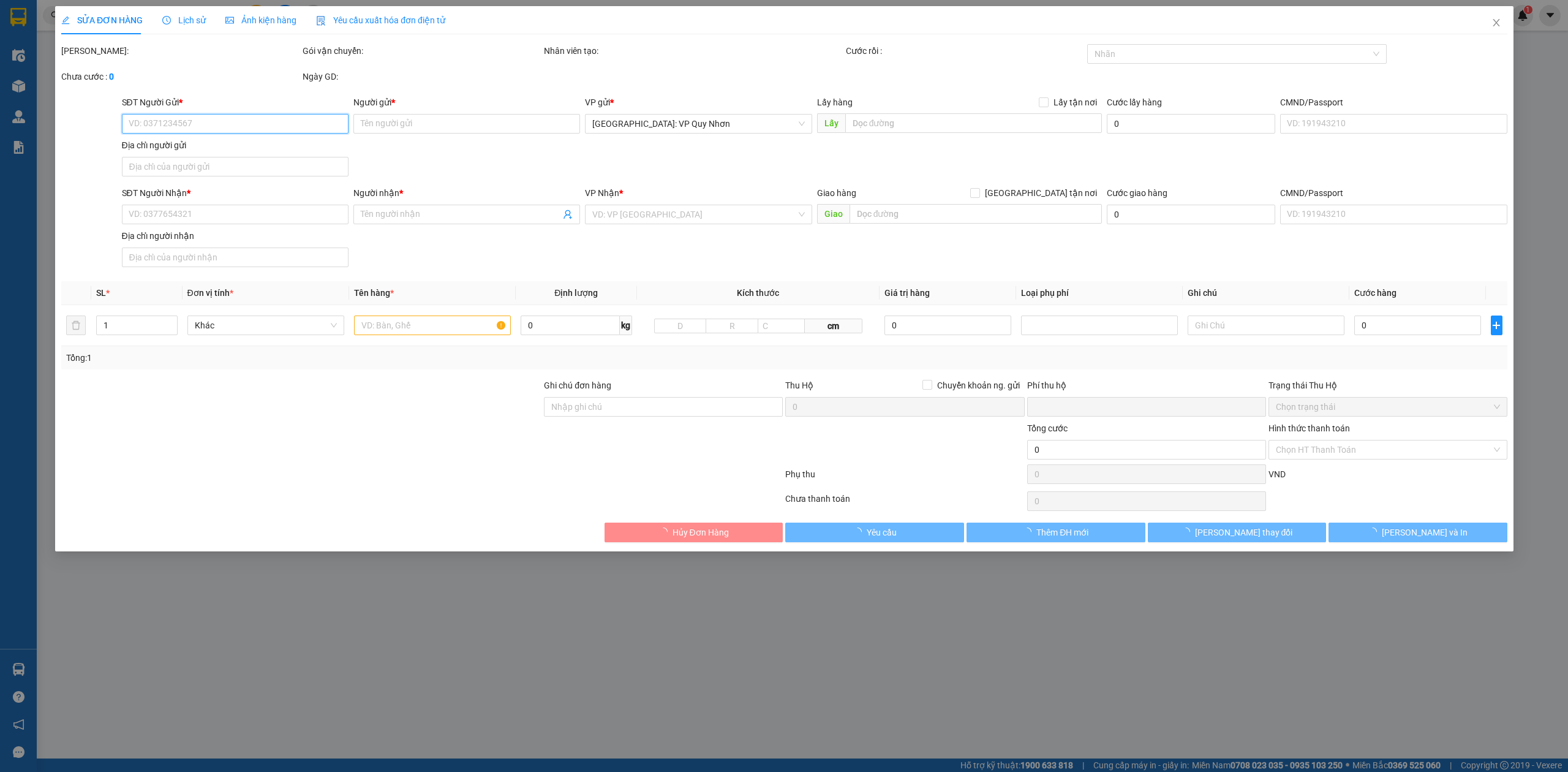
type input "2.400.000"
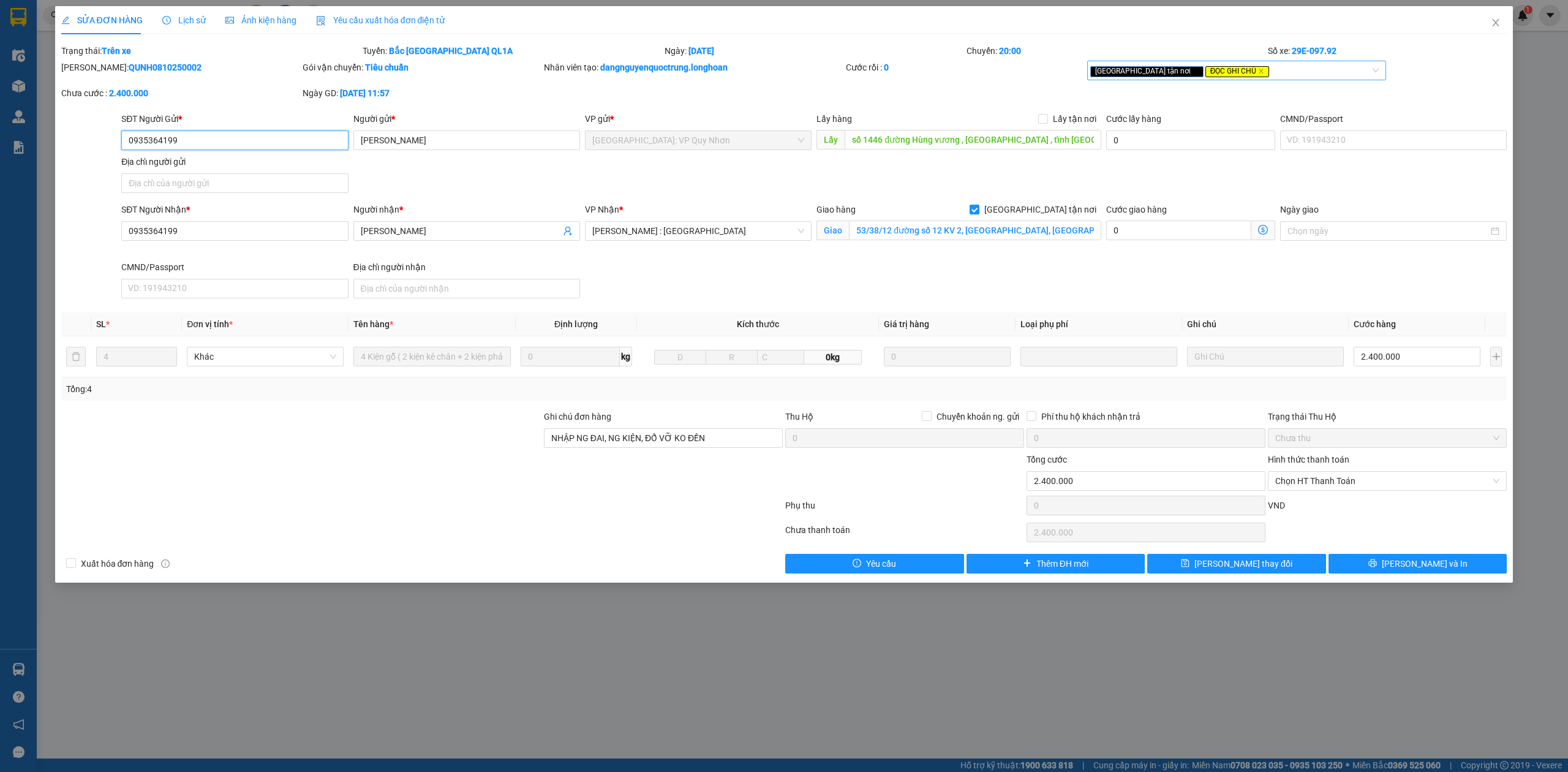
click at [1267, 69] on div "[GEOGRAPHIC_DATA] tận nơi ĐỌC GHI CHÚ" at bounding box center [1231, 70] width 281 height 15
type input "h"
type input "ba"
click at [1185, 639] on div "SỬA ĐƠN HÀNG Lịch sử Ảnh kiện hàng Yêu cầu xuất hóa đơn điện tử Total Paid Fee …" at bounding box center [784, 386] width 1568 height 772
click at [1505, 25] on span "Close" at bounding box center [1495, 23] width 34 height 34
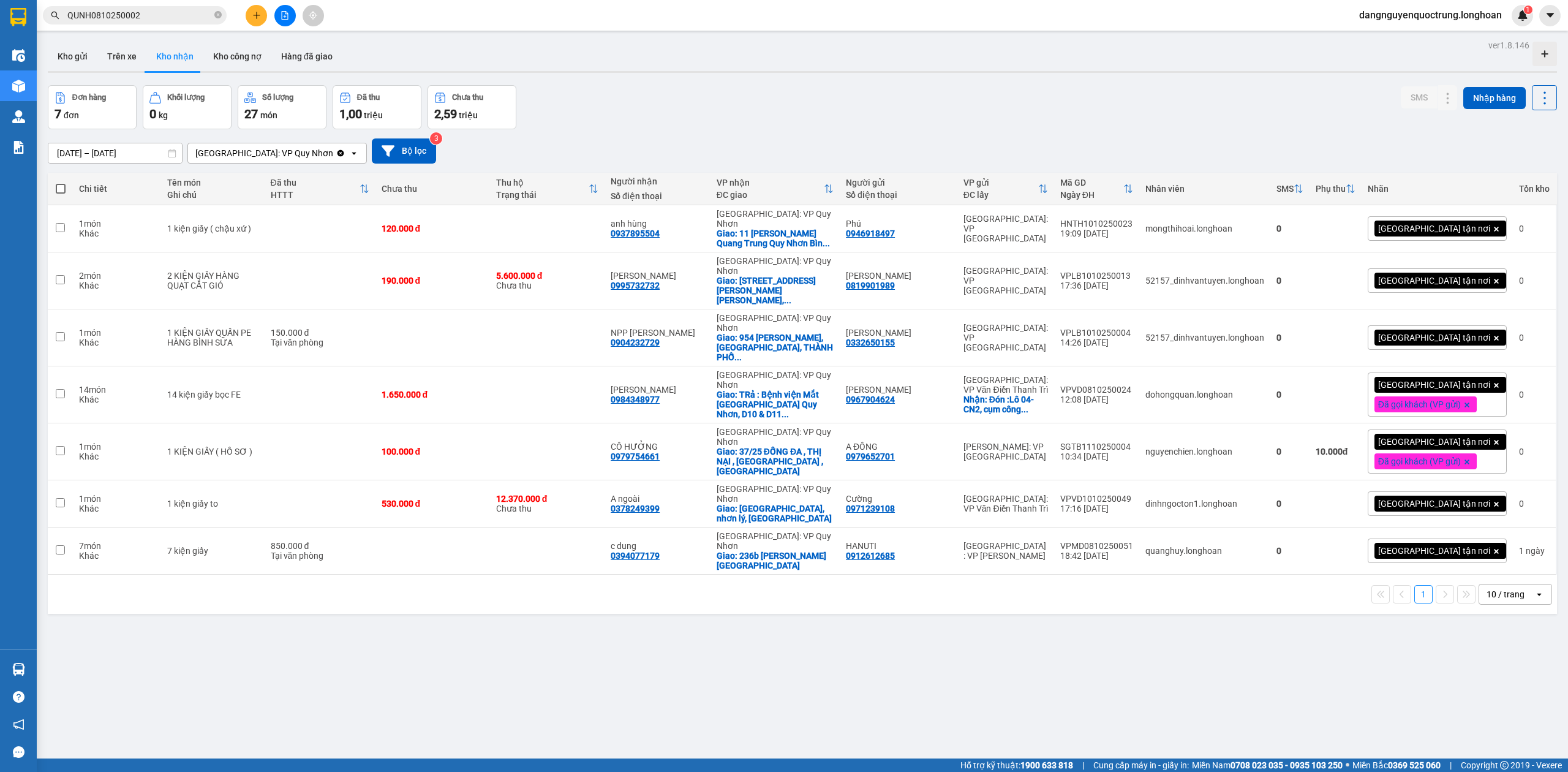
click at [449, 604] on div "ver 1.8.146 Kho gửi Trên xe Kho nhận Kho công nợ Hàng đã giao Đơn hàng 7 đơn Kh…" at bounding box center [803, 423] width 1519 height 772
click at [187, 15] on input "QUNH0810250002" at bounding box center [139, 15] width 144 height 13
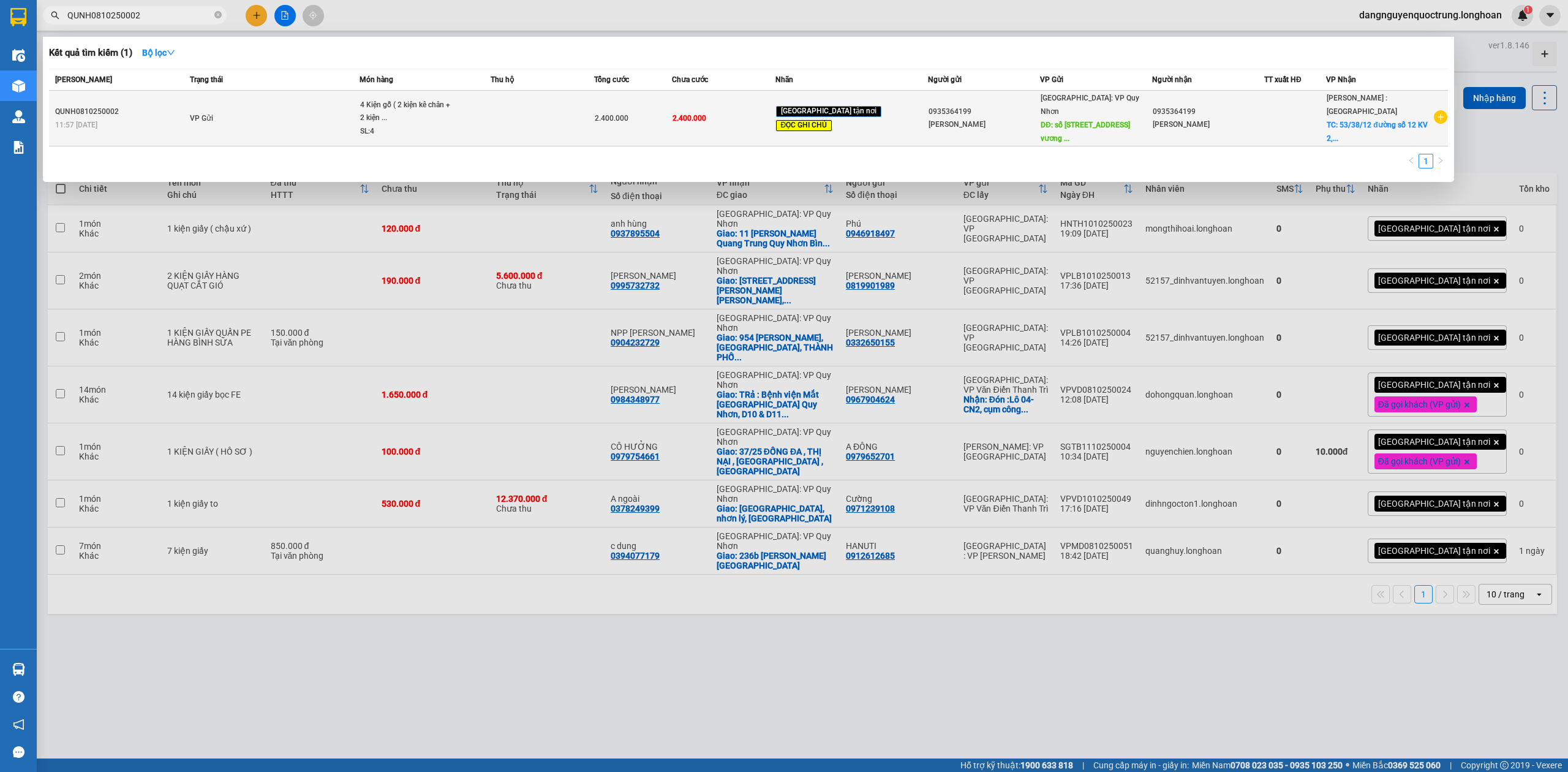
click at [296, 103] on td "VP Gửi" at bounding box center [273, 118] width 173 height 56
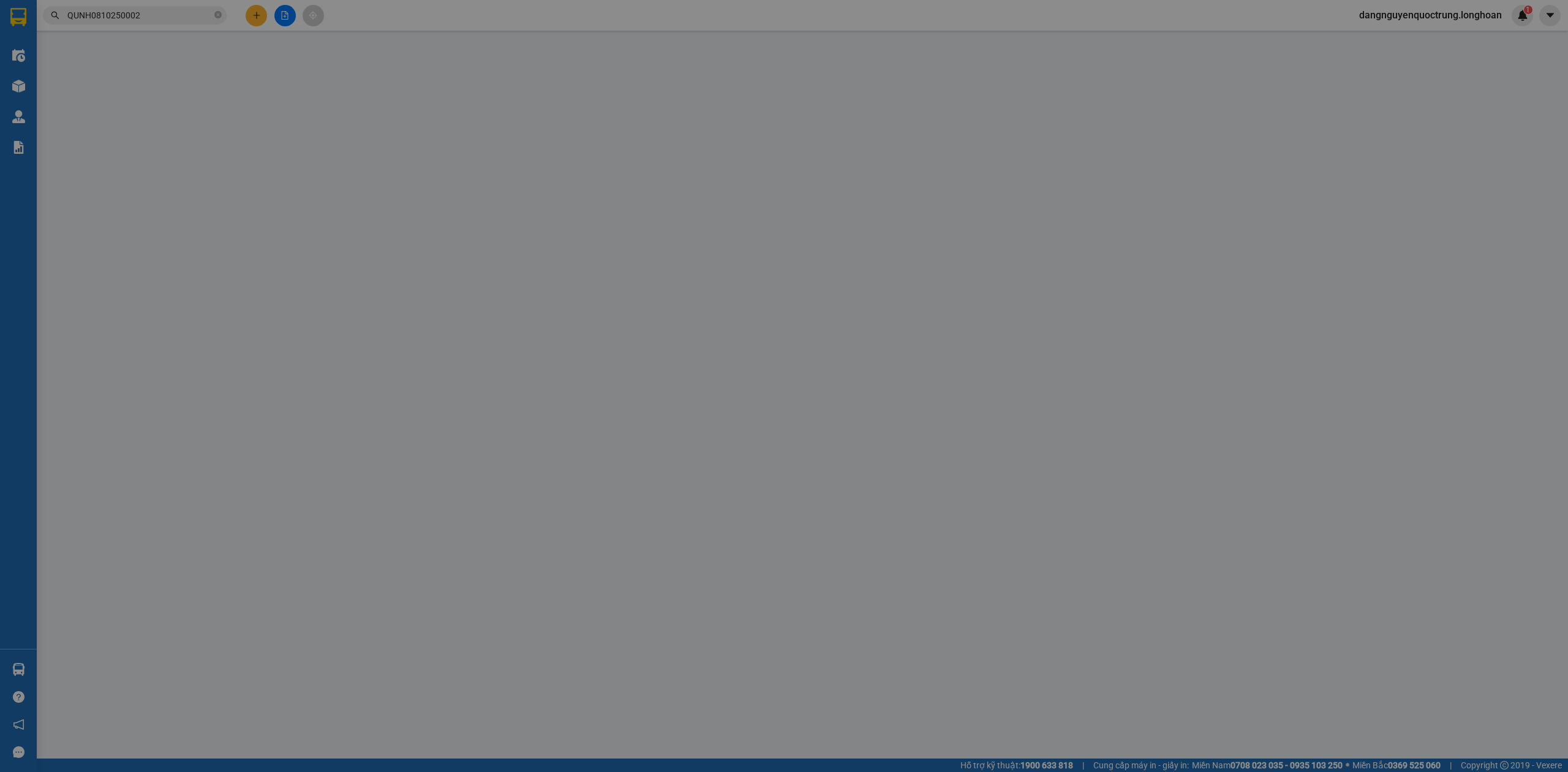
type input "0935364199"
type input "[PERSON_NAME]"
type input "số 1446 đường Hùng vương , [GEOGRAPHIC_DATA] , tỉnh [GEOGRAPHIC_DATA] ."
type input "0935364199"
type input "[PERSON_NAME]"
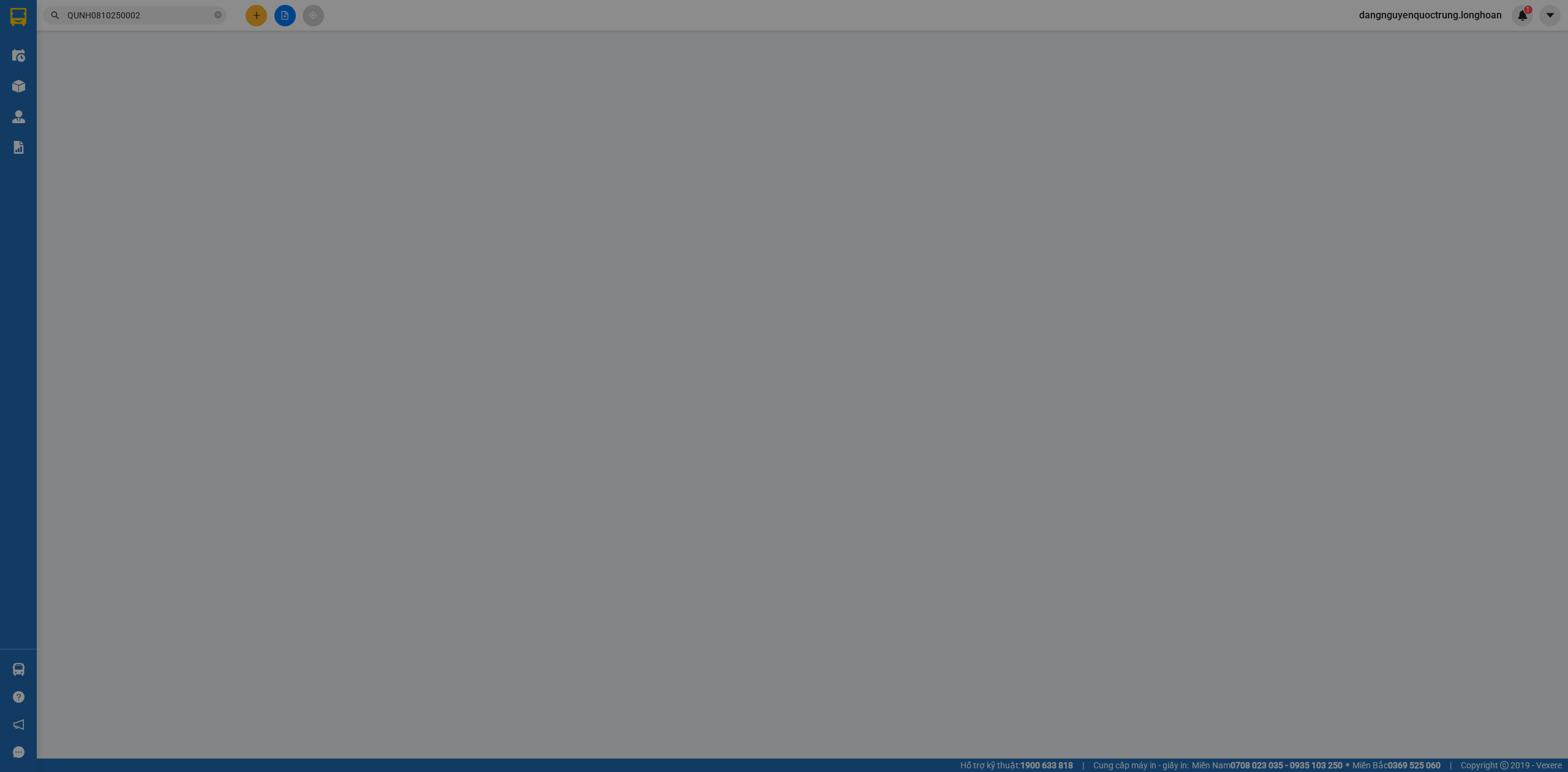
checkbox input "true"
type input "53/38/12 đường số 12 KV 2, [GEOGRAPHIC_DATA], [GEOGRAPHIC_DATA]. Thủ Đức, [GE…"
type input "NHẬP NG ĐAI, NG KIỆN, ĐỔ VỠ KO ĐỀN"
type input "0"
type input "2.400.000"
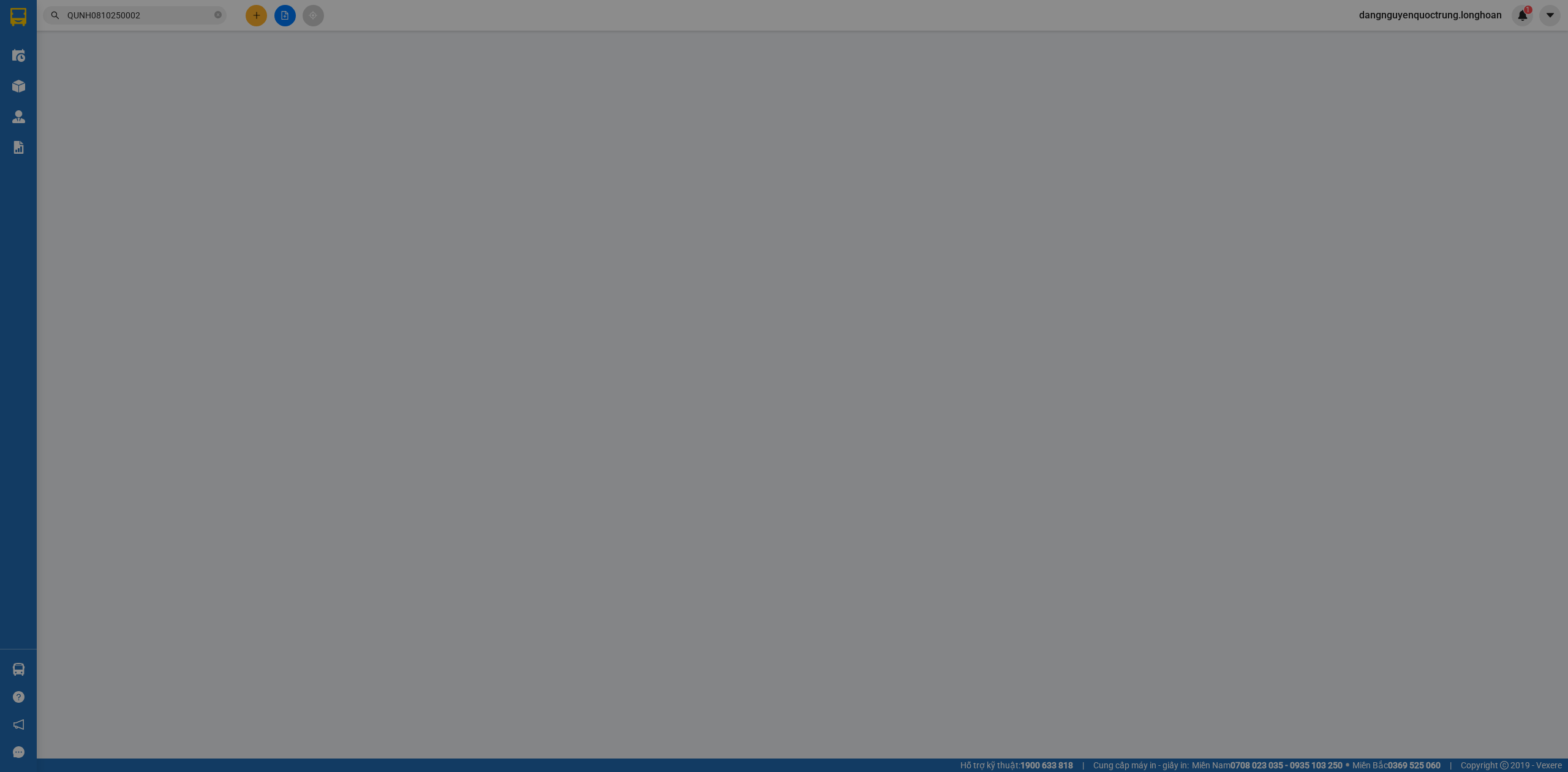
type input "2.400.000"
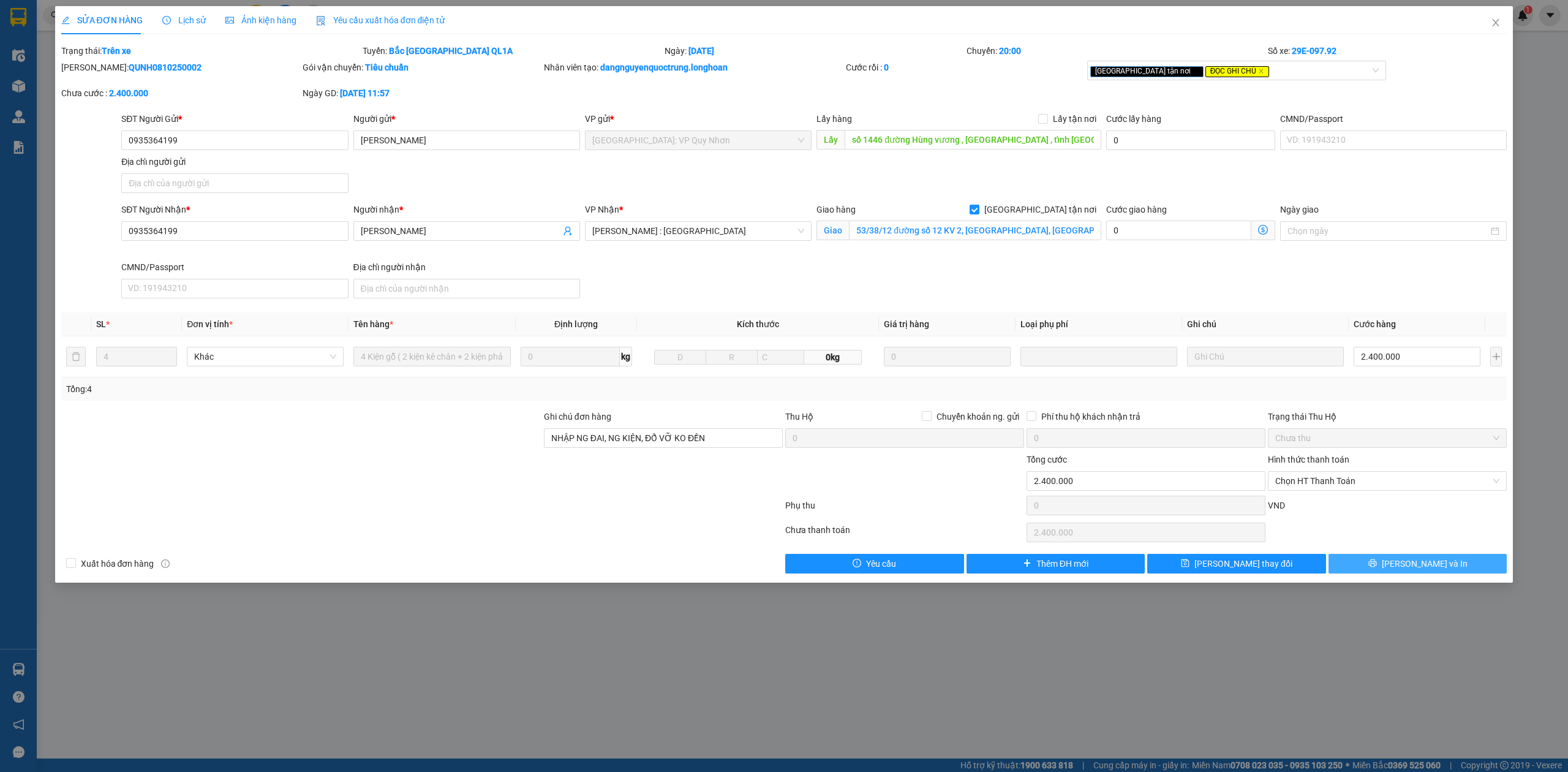
click at [1446, 566] on button "[PERSON_NAME] và In" at bounding box center [1418, 563] width 179 height 19
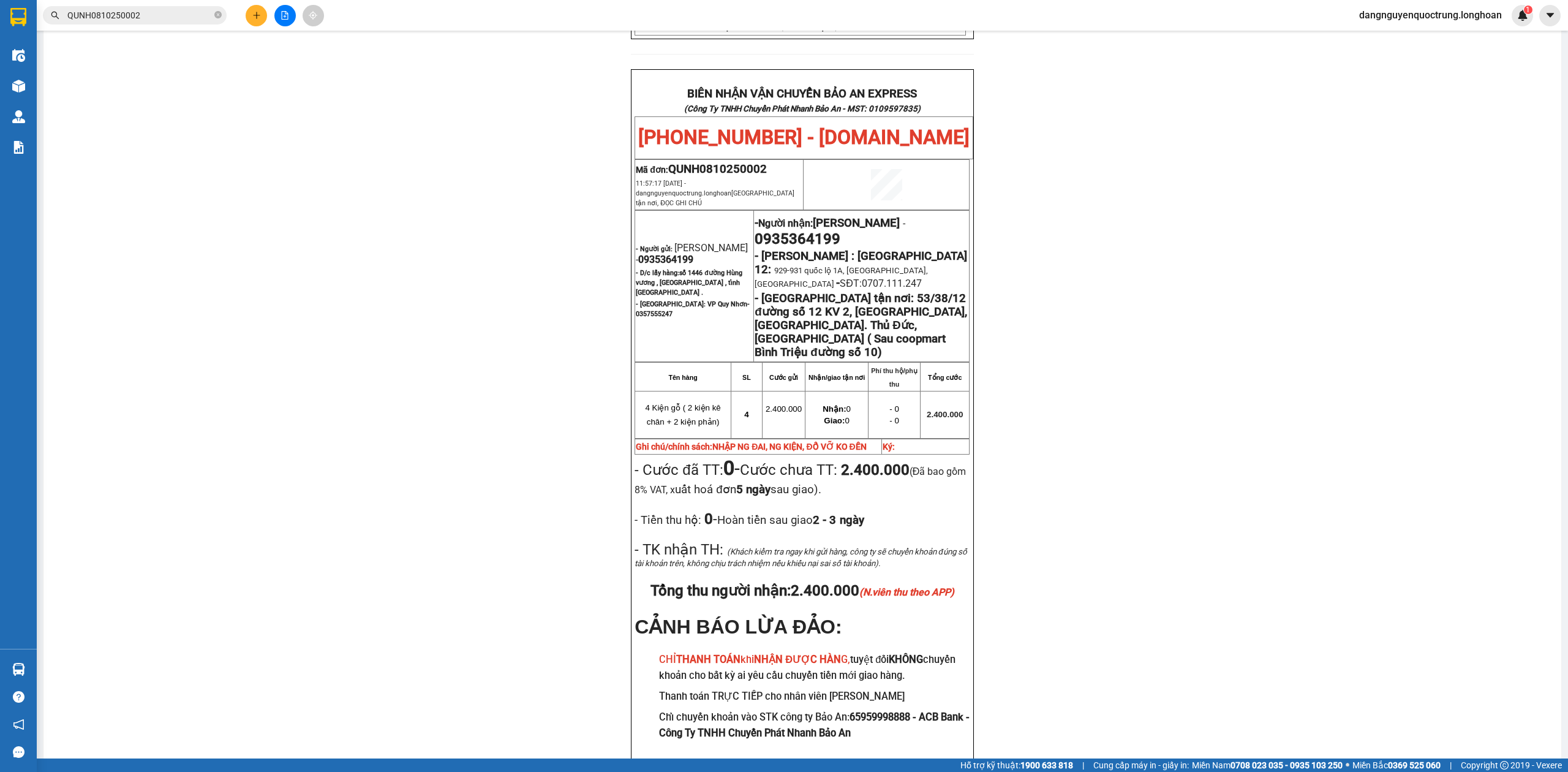
scroll to position [554, 0]
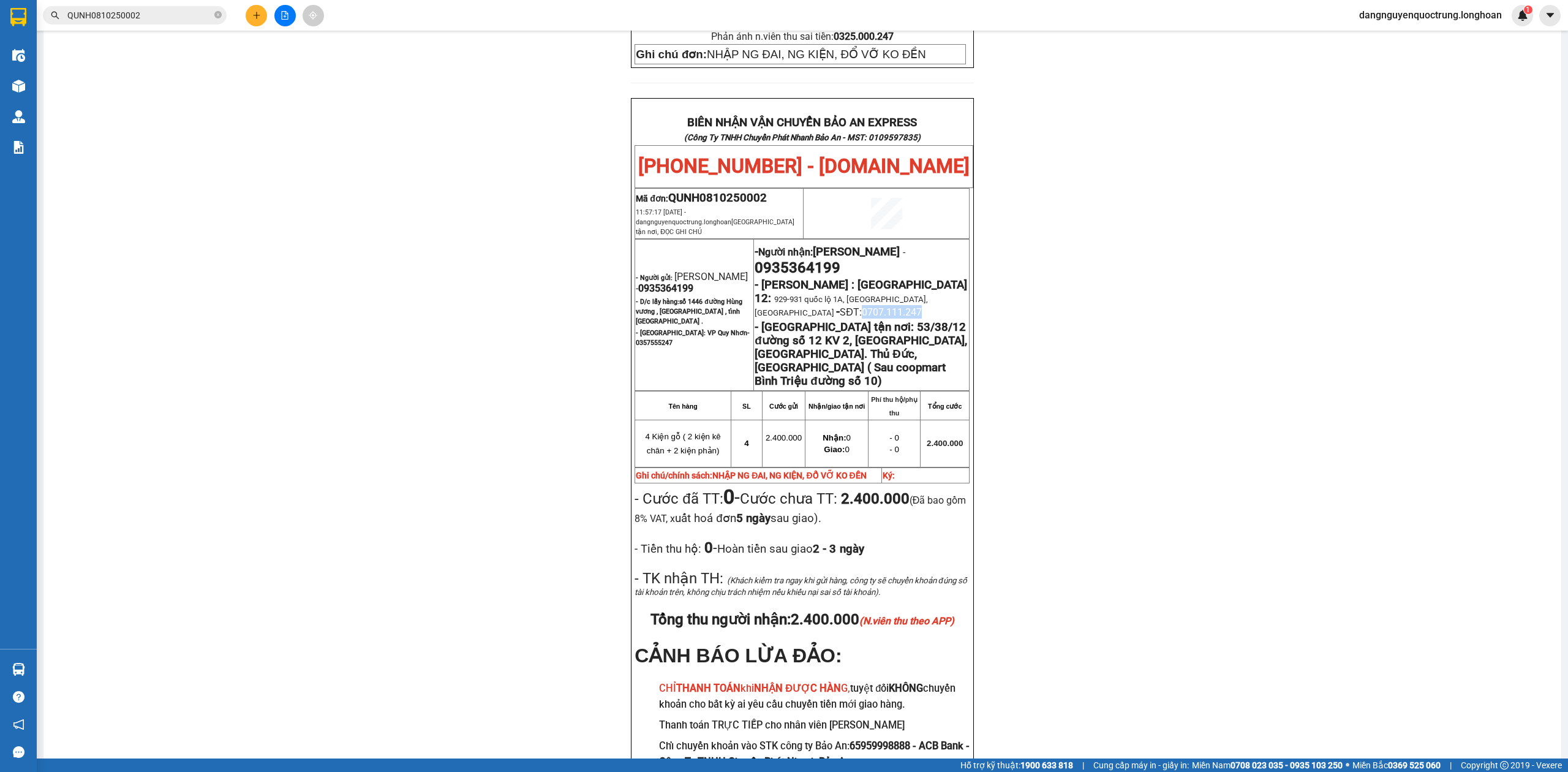
drag, startPoint x: 873, startPoint y: 272, endPoint x: 950, endPoint y: 272, distance: 77.0
click at [950, 278] on p "- [GEOGRAPHIC_DATA] : [GEOGRAPHIC_DATA] 12: 929-931 quốc lộ 1A, [GEOGRAPHIC_DAT…" at bounding box center [862, 298] width 214 height 40
copy span "0707.111.247"
click at [1414, 516] on div "PHIẾU DÁN LÊN HÀNG Ngày in phiếu: 18:16 [DATE] CSKH: [PHONE_NUMBER] CÔNG TY TNH…" at bounding box center [802, 188] width 1488 height 1271
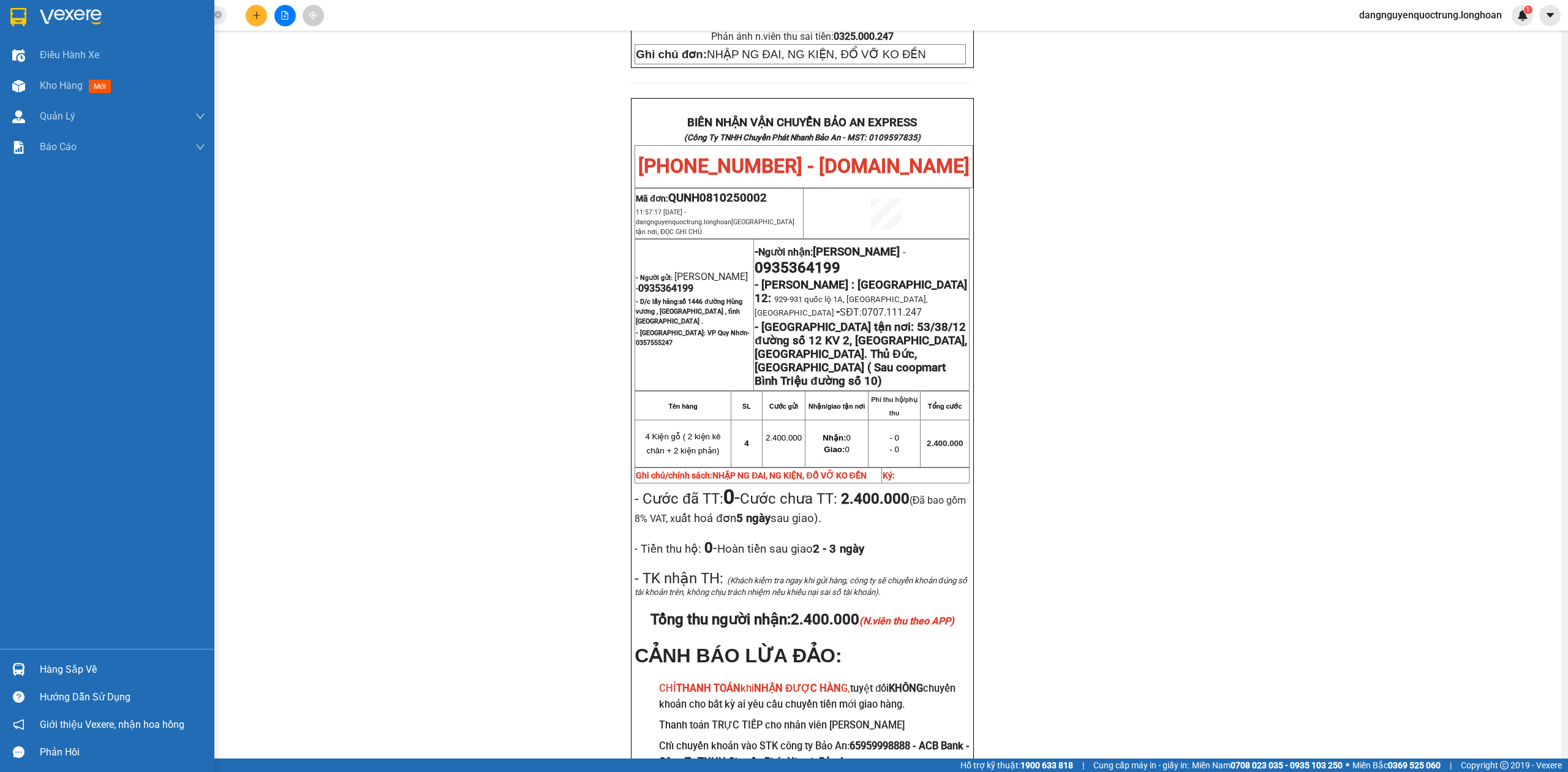
click at [22, 13] on img at bounding box center [18, 17] width 16 height 19
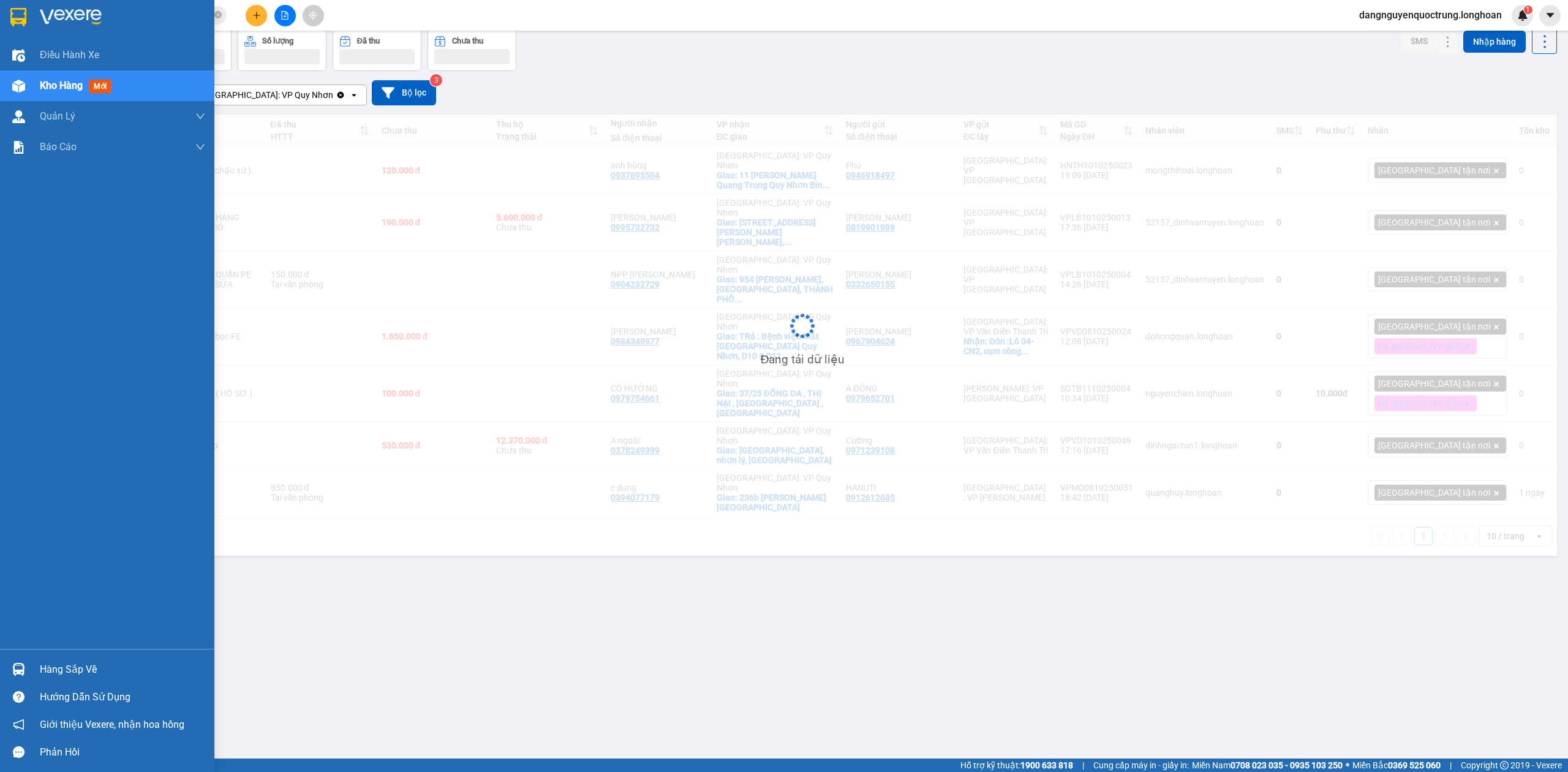
scroll to position [56, 0]
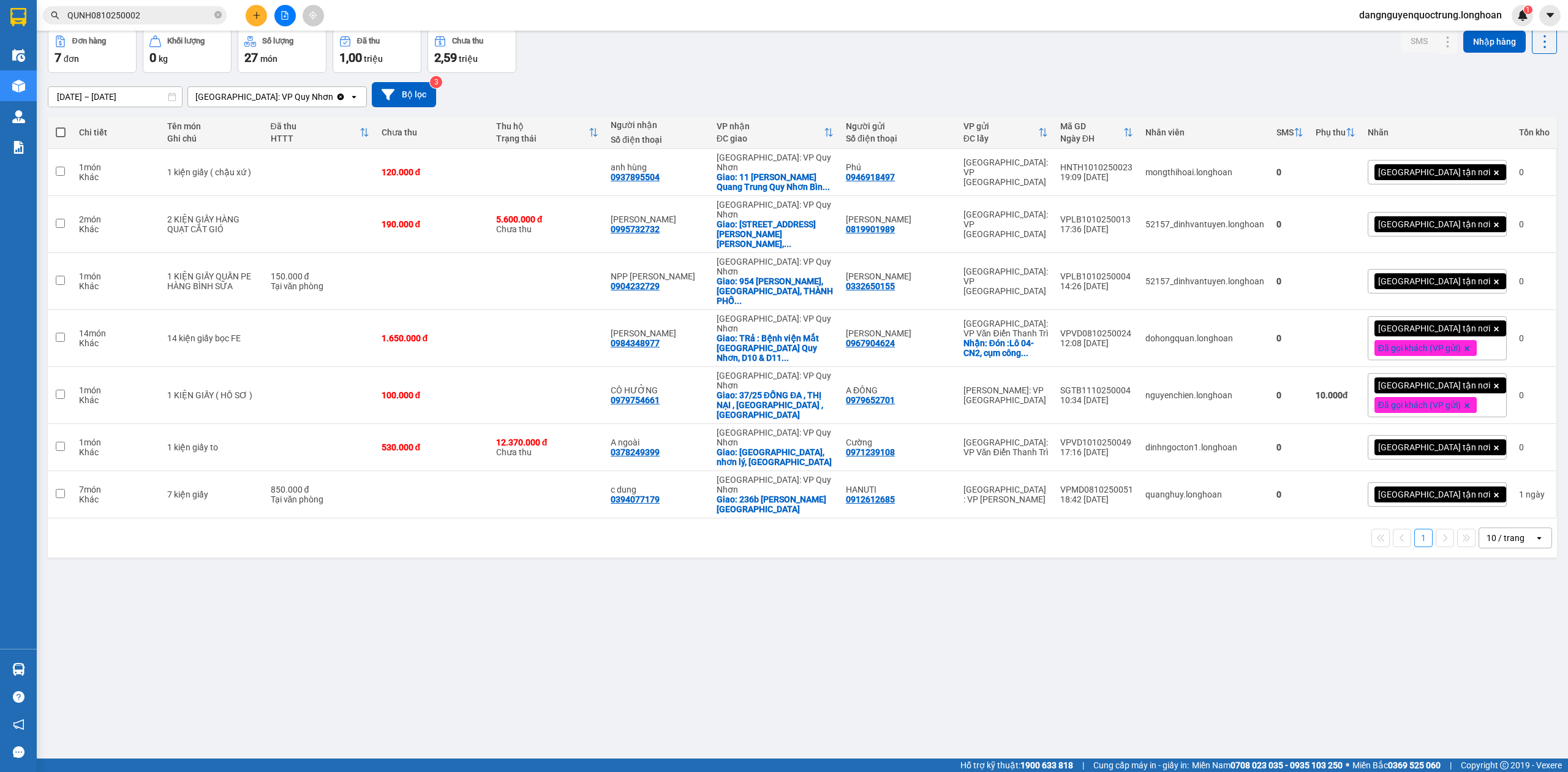
click at [1129, 677] on div "ver 1.8.146 Kho gửi Trên xe Kho nhận Kho công nợ Hàng đã giao Đơn hàng 7 đơn Kh…" at bounding box center [803, 367] width 1519 height 772
